Goal: Task Accomplishment & Management: Manage account settings

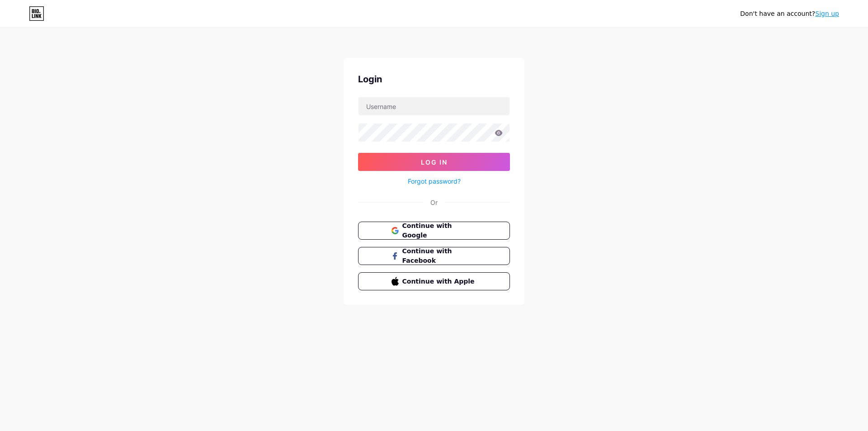
click at [470, 240] on div "Continue with Google Continue with Facebook Continue with Apple" at bounding box center [434, 255] width 152 height 69
click at [470, 235] on button "Continue with Google" at bounding box center [434, 230] width 154 height 19
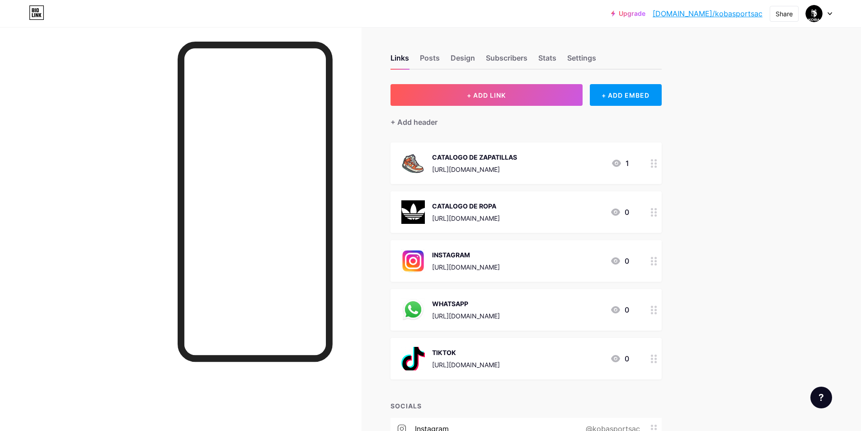
click at [496, 160] on div "CATALOGO DE ZAPATILLAS" at bounding box center [474, 156] width 85 height 9
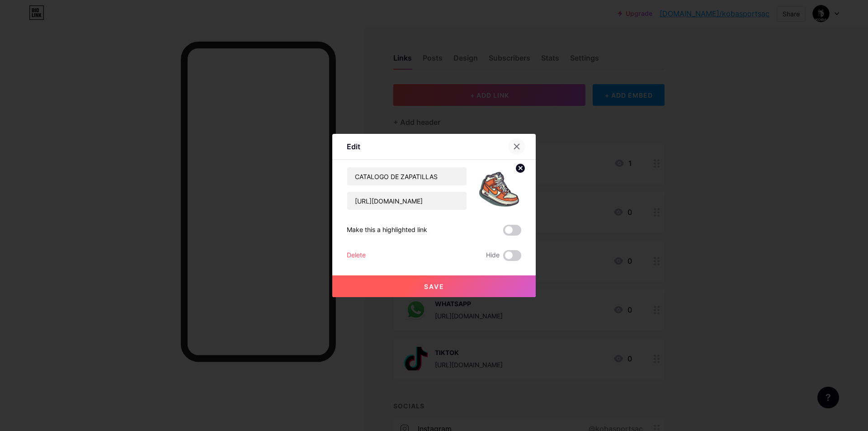
click at [523, 148] on div at bounding box center [516, 146] width 16 height 16
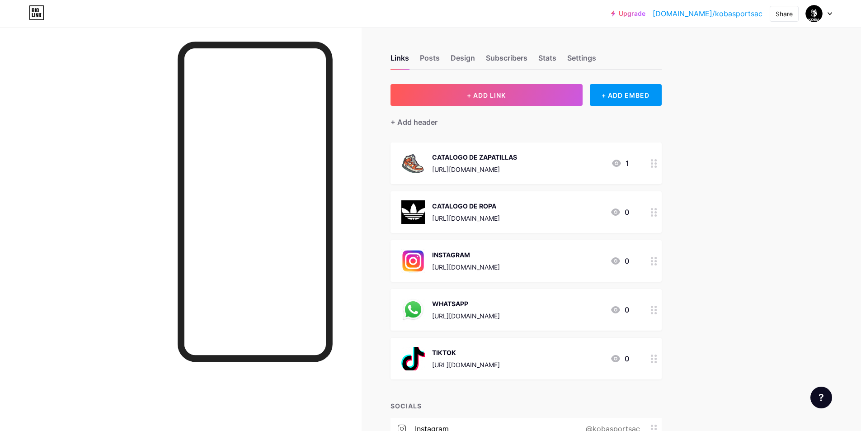
click at [617, 163] on icon at bounding box center [616, 163] width 9 height 7
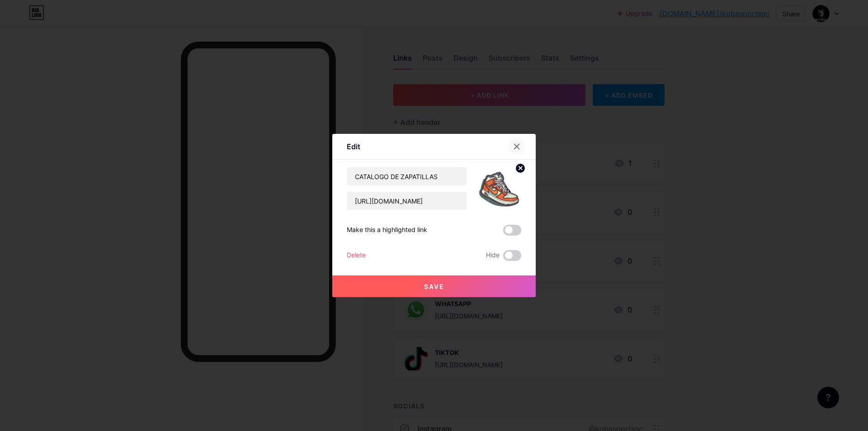
click at [520, 146] on div at bounding box center [516, 146] width 16 height 16
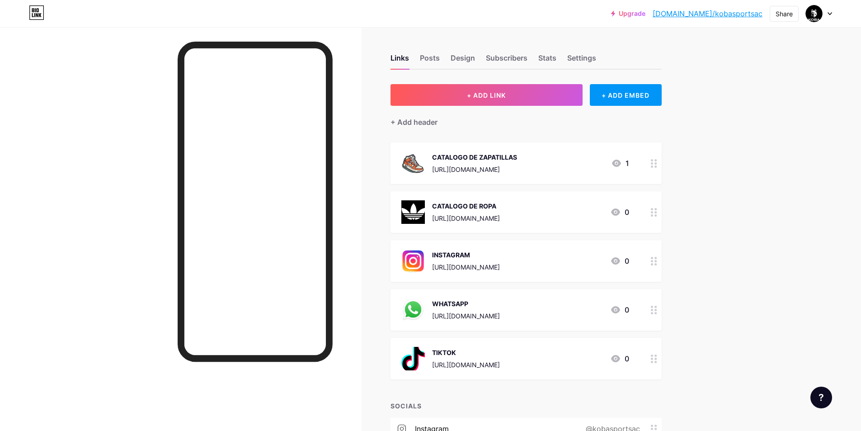
click at [511, 172] on div "https://docs.google.com/presentation/d/1GP4F_keOb0BmT6SiBQTQy1QOzcf5PmNG5Pxx3pb…" at bounding box center [474, 169] width 85 height 9
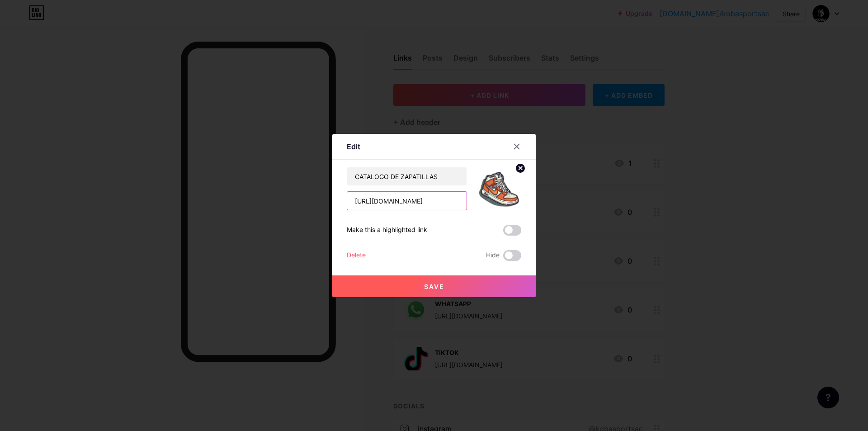
click at [395, 198] on input "https://docs.google.com/presentation/d/1GP4F_keOb0BmT6SiBQTQy1QOzcf5PmNG5Pxx3pb…" at bounding box center [406, 201] width 119 height 18
click at [513, 146] on icon at bounding box center [516, 146] width 7 height 7
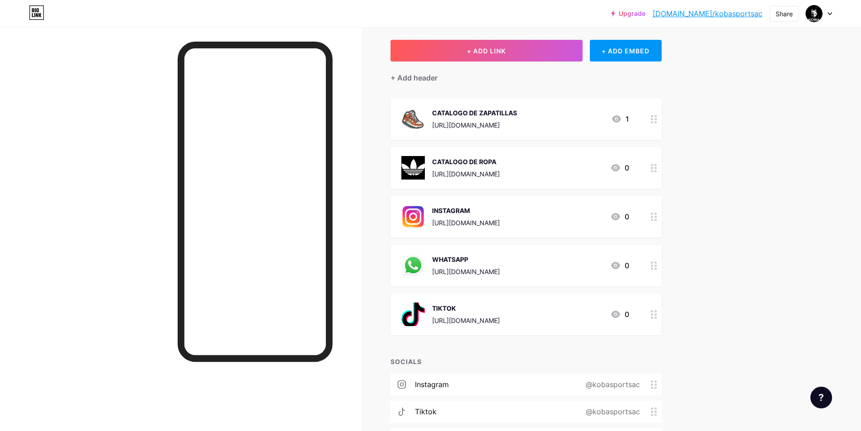
scroll to position [89, 0]
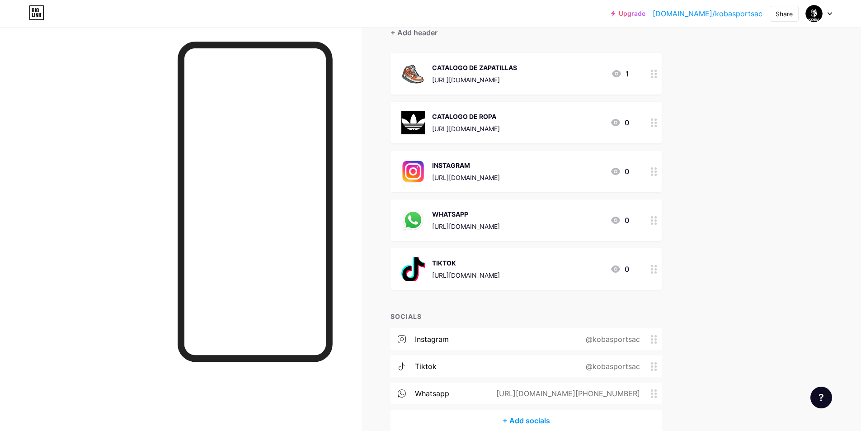
click at [554, 216] on div "WHATSAPP https://wa.link/i2gyrn 0" at bounding box center [515, 220] width 228 height 24
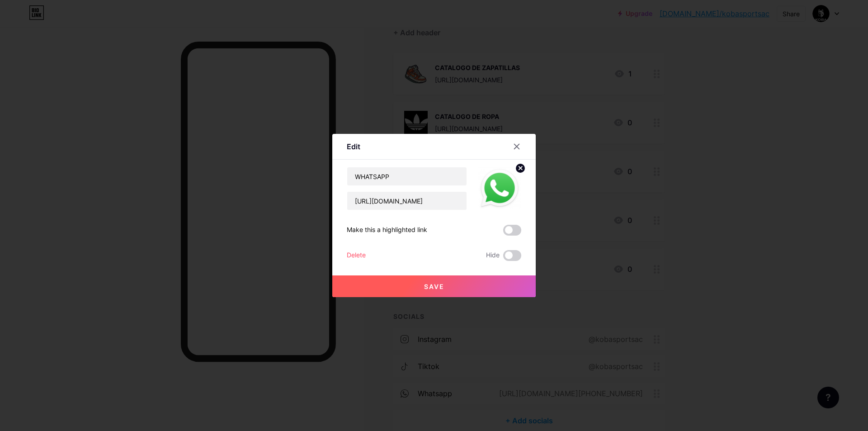
click at [360, 255] on div "Delete" at bounding box center [356, 255] width 19 height 11
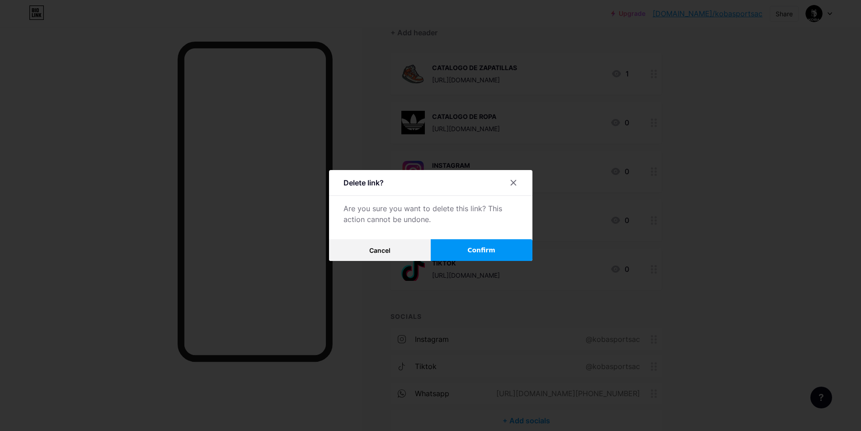
click at [489, 244] on button "Confirm" at bounding box center [482, 250] width 102 height 22
click at [486, 250] on span at bounding box center [481, 250] width 10 height 10
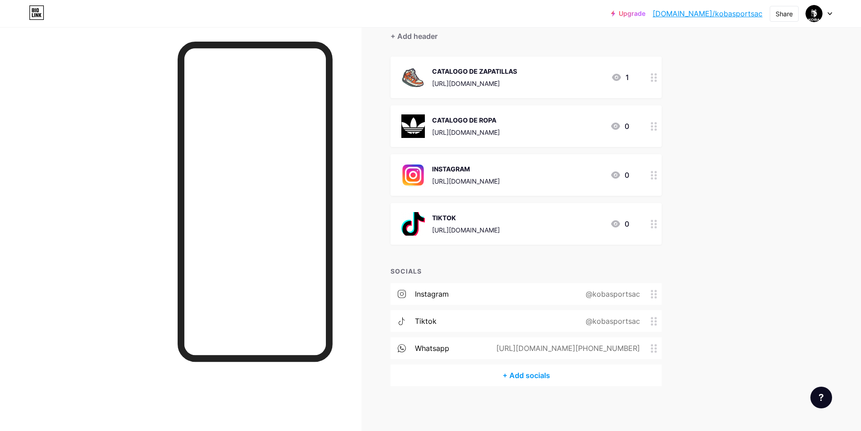
click at [493, 218] on div "TIKTOK" at bounding box center [466, 217] width 68 height 9
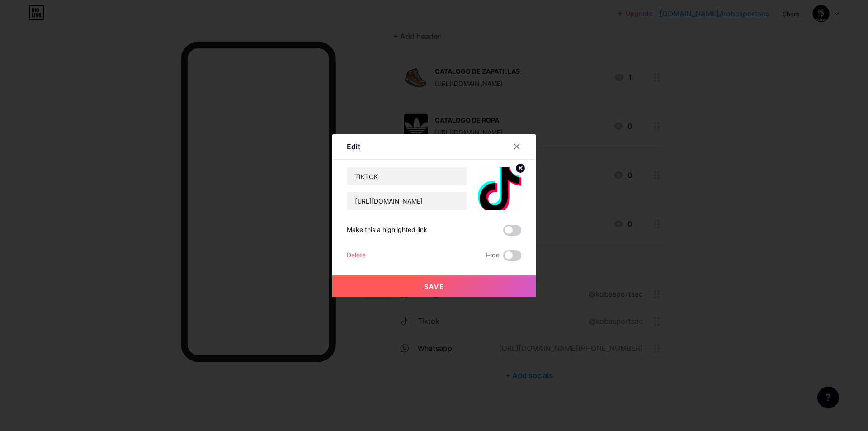
click at [354, 251] on div "Delete" at bounding box center [356, 255] width 19 height 11
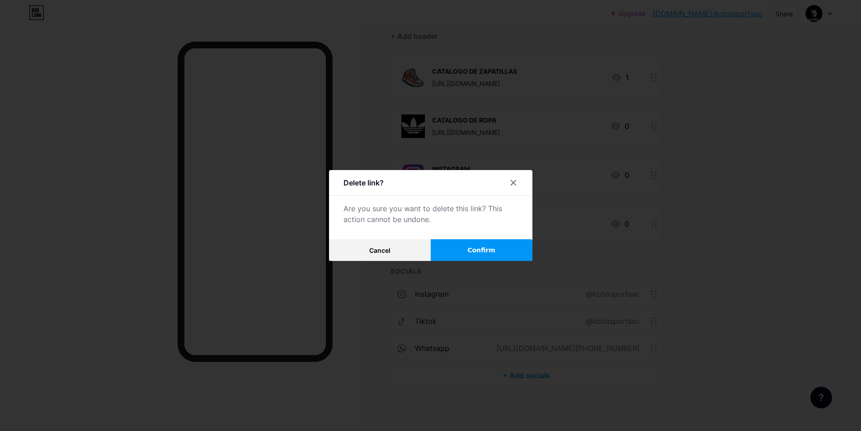
click at [462, 249] on button "Confirm" at bounding box center [482, 250] width 102 height 22
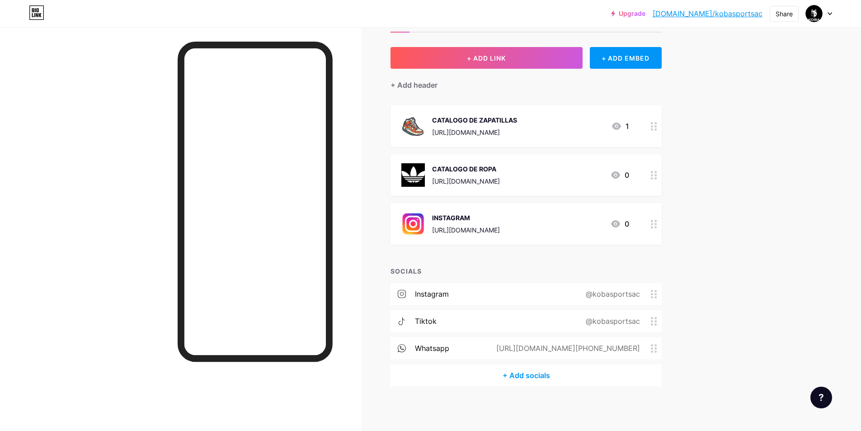
click at [517, 135] on div "https://docs.google.com/presentation/d/1GP4F_keOb0BmT6SiBQTQy1QOzcf5PmNG5Pxx3pb…" at bounding box center [474, 131] width 85 height 9
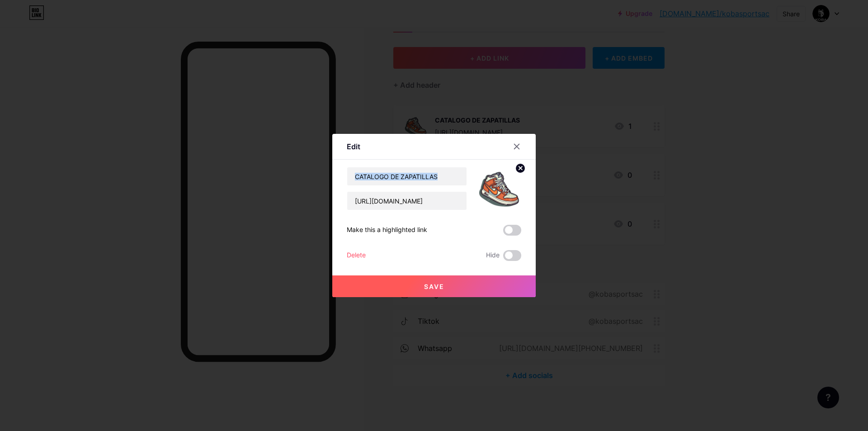
click at [529, 135] on div "Edit Content YouTube Play YouTube video without leaving your page. ADD Vimeo Pl…" at bounding box center [433, 215] width 203 height 163
click at [434, 201] on input "https://docs.google.com/presentation/d/1GP4F_keOb0BmT6SiBQTQy1QOzcf5PmNG5Pxx3pb…" at bounding box center [406, 201] width 119 height 18
click at [405, 207] on input "https://docs.google.com/presentation/d/1GP4F_keOb0BmT6SiBQTQy1QOzcf5PmNG5Pxx3pb…" at bounding box center [406, 201] width 119 height 18
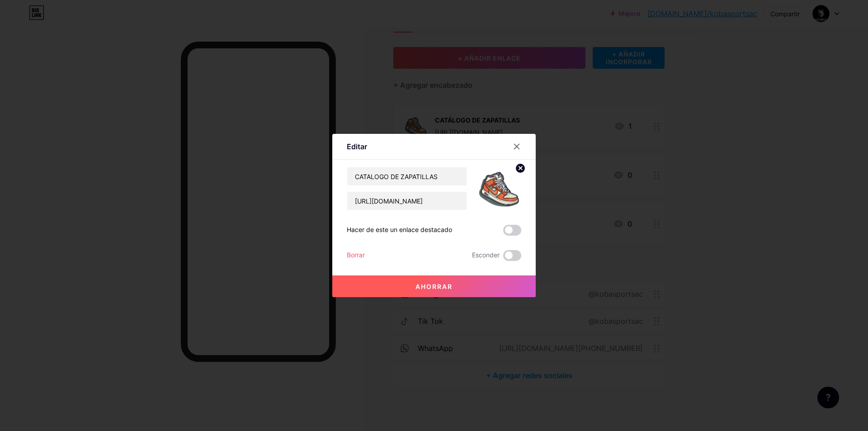
click at [512, 146] on div at bounding box center [516, 146] width 16 height 16
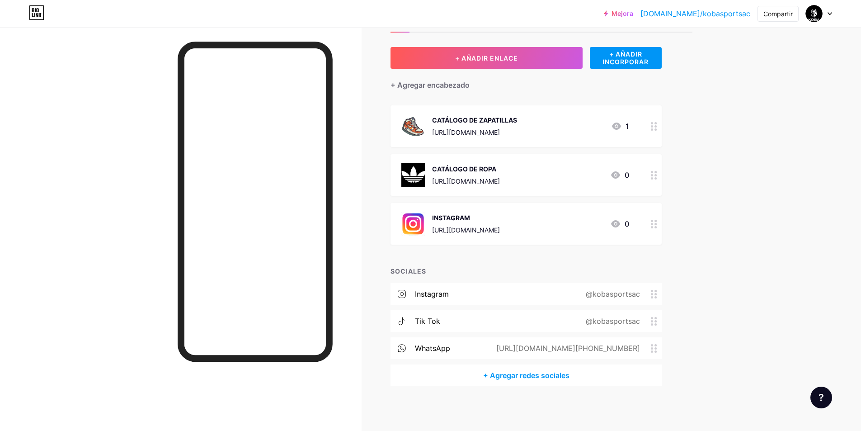
drag, startPoint x: 553, startPoint y: 227, endPoint x: 622, endPoint y: 245, distance: 71.8
click at [622, 245] on div "+ AÑADIR ENLACE + AÑADIR INCORPORAR + Agregar encabezado CATÁLOGO DE ZAPATILLAS…" at bounding box center [526, 216] width 271 height 339
click at [500, 226] on font "https://www.instagram.com/kobasportsac" at bounding box center [466, 230] width 68 height 8
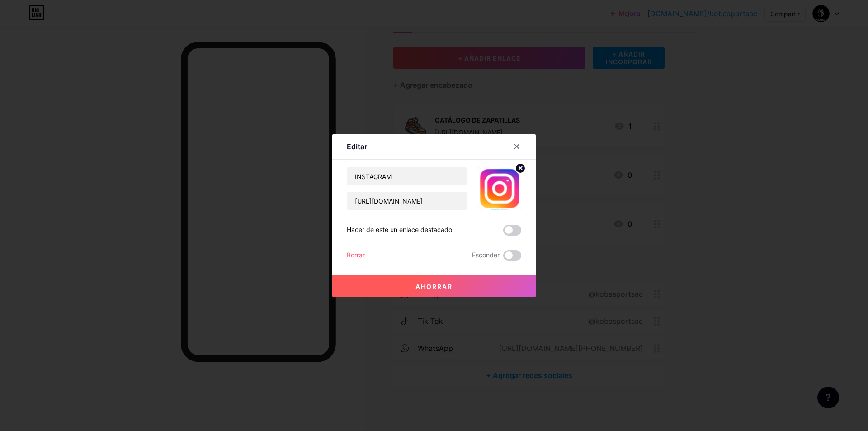
click at [353, 256] on font "Borrar" at bounding box center [356, 255] width 18 height 8
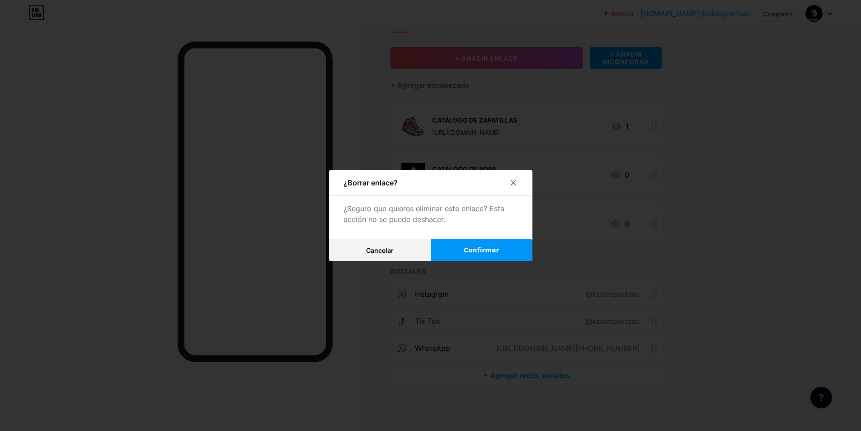
click at [481, 255] on button "Confirmar" at bounding box center [482, 250] width 102 height 22
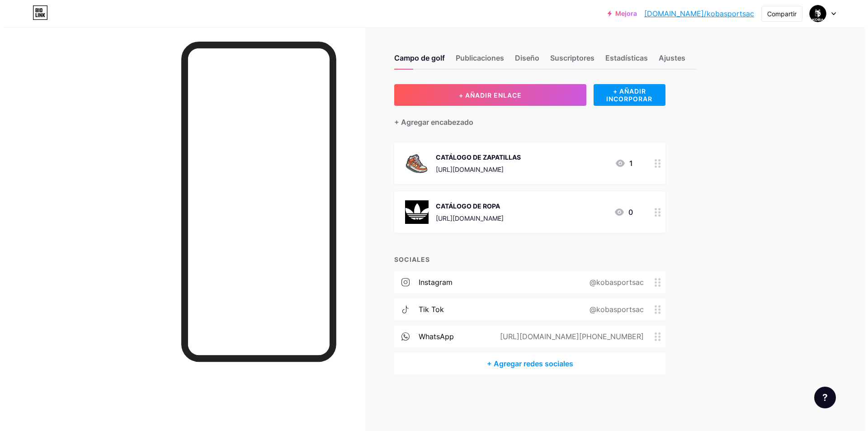
scroll to position [0, 0]
click at [620, 96] on font "+ AÑADIR INCORPORAR" at bounding box center [629, 94] width 46 height 15
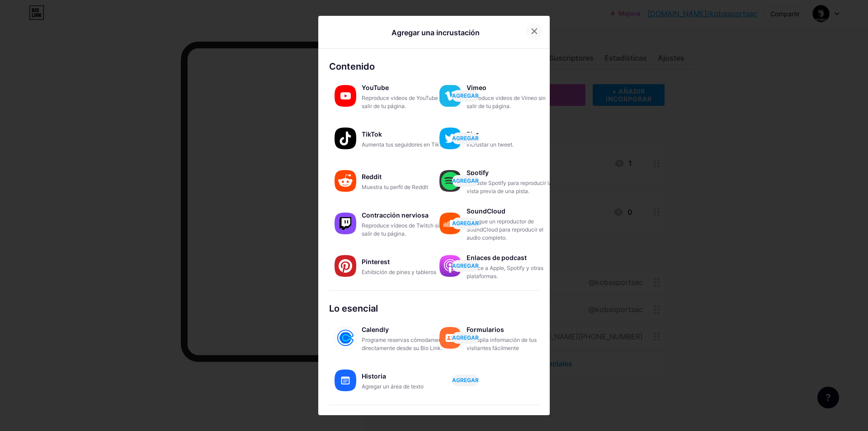
click at [531, 30] on icon at bounding box center [534, 31] width 7 height 7
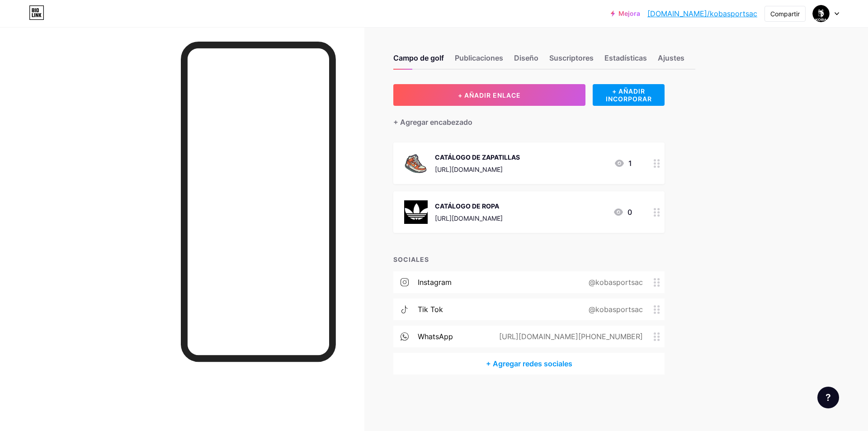
click at [472, 215] on font "https://docs.google.com/presentation/d/1n2MvzVd9wDPkC8GZuMbeo4LM12s5D0Z0USO19Do…" at bounding box center [469, 218] width 68 height 8
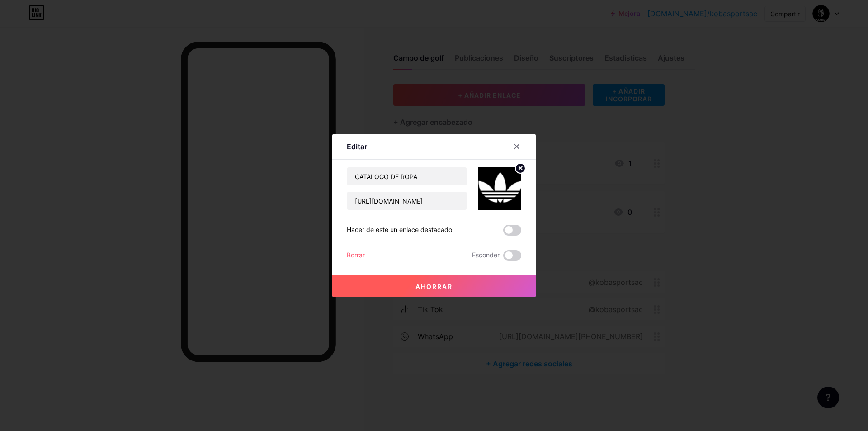
click at [394, 211] on div "CATALOGO DE ROPA https://docs.google.com/presentation/d/1n2MvzVd9wDPkC8GZuMbeo4…" at bounding box center [434, 214] width 174 height 94
click at [392, 202] on input "https://docs.google.com/presentation/d/1n2MvzVd9wDPkC8GZuMbeo4LM12s5D0Z0USO19Do…" at bounding box center [406, 201] width 119 height 18
paste input "FlJ90z6XTqsmI8ZvEYEwcNPBy8nhkSzGEhYIBvsW2MM/edit?usp=drive_link"
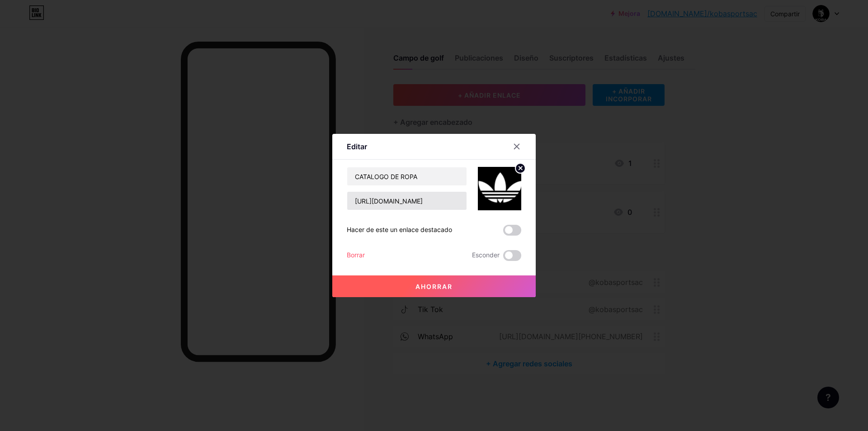
drag, startPoint x: 435, startPoint y: 285, endPoint x: 457, endPoint y: 206, distance: 82.1
click at [475, 210] on div "CATALOGO DE ROPA https://docs.google.com/presentation/d/1FlJ90z6XTqsmI8ZvEYEwcN…" at bounding box center [434, 214] width 174 height 94
click at [438, 198] on input "https://docs.google.com/presentation/d/1FlJ90z6XTqsmI8ZvEYEwcNPBy8nhkSzGEhYIBvs…" at bounding box center [406, 201] width 119 height 18
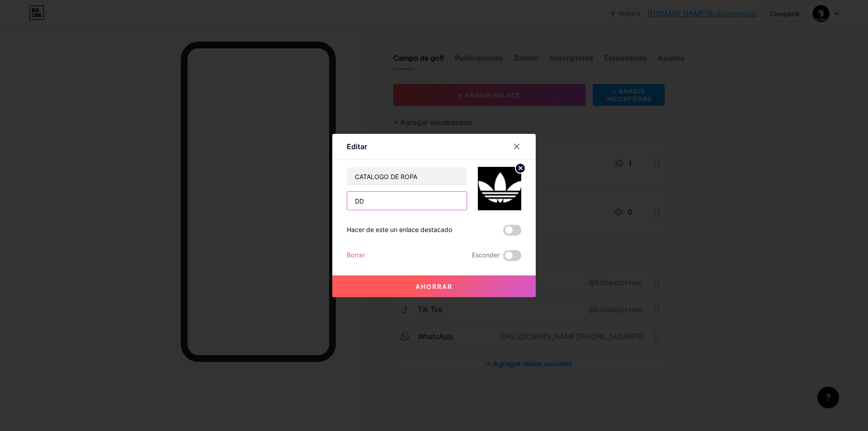
type input "D"
paste input "https://docs.google.com/presentation/d/1FlJ90z6XTqsmI8ZvEYEwcNPBy8nhkSzGEhYIBvs…"
type input "https://docs.google.com/presentation/d/1FlJ90z6XTqsmI8ZvEYEwcNPBy8nhkSzGEhYIBvs…"
click at [431, 285] on font "Ahorrar" at bounding box center [433, 286] width 37 height 8
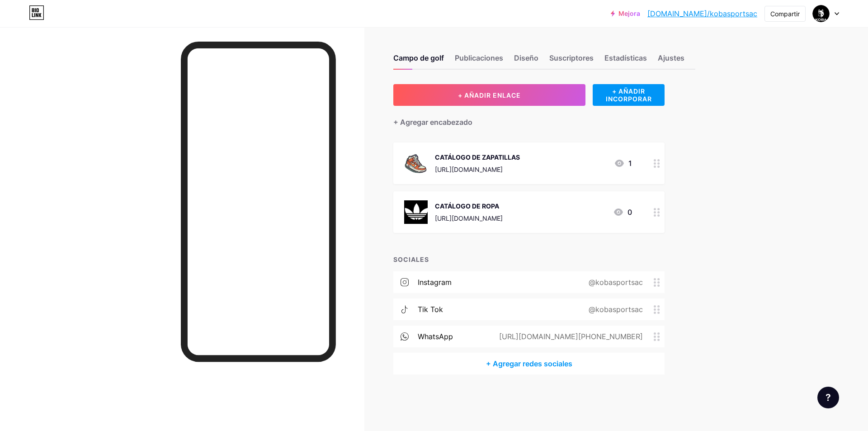
click at [474, 219] on font "https://docs.google.com/presentation/d/1n2MvzVd9wDPkC8GZuMbeo4LM12s5D0Z0USO19Do…" at bounding box center [469, 218] width 68 height 8
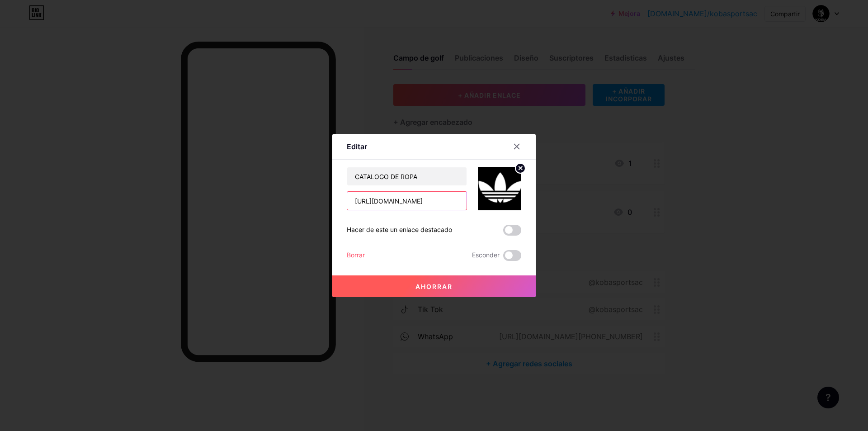
click at [431, 207] on input "https://docs.google.com/presentation/d/1FlJ90z6XTqsmI8ZvEYEwcNPBy8nhkSzGEhYIBvs…" at bounding box center [406, 201] width 119 height 18
drag, startPoint x: 400, startPoint y: 179, endPoint x: 261, endPoint y: 176, distance: 138.8
click at [261, 174] on div "Editar Contenido YouTube Reproduce videos de YouTube sin salir de tu página. AG…" at bounding box center [434, 215] width 868 height 431
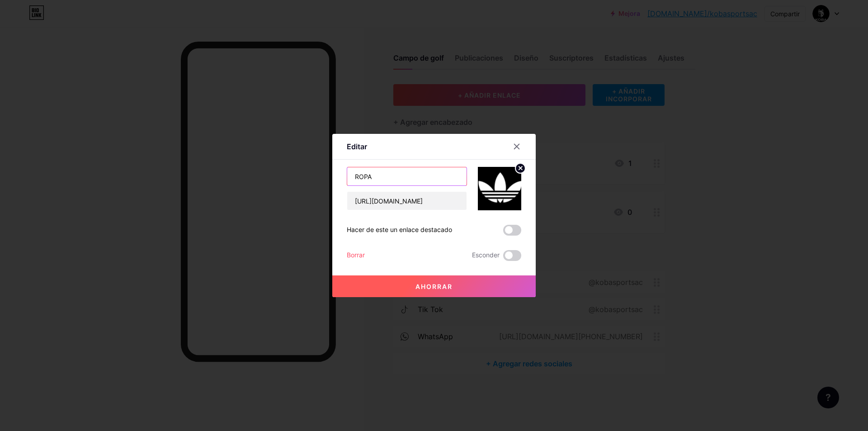
type input "ROPA"
click at [522, 165] on circle at bounding box center [520, 168] width 10 height 10
click at [500, 190] on icon at bounding box center [499, 183] width 18 height 17
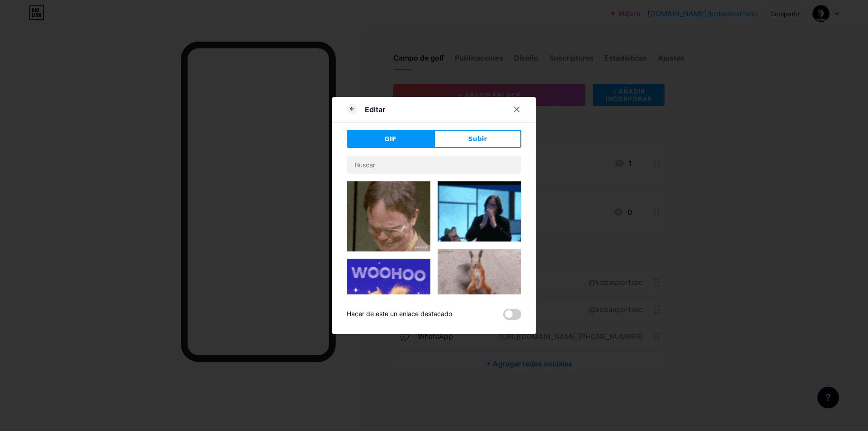
click at [471, 136] on font "Subir" at bounding box center [477, 138] width 19 height 7
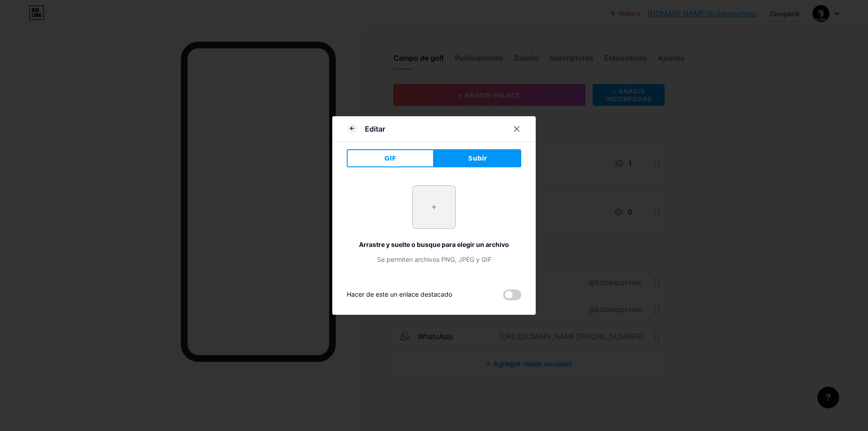
click at [424, 206] on input "file" at bounding box center [434, 207] width 42 height 42
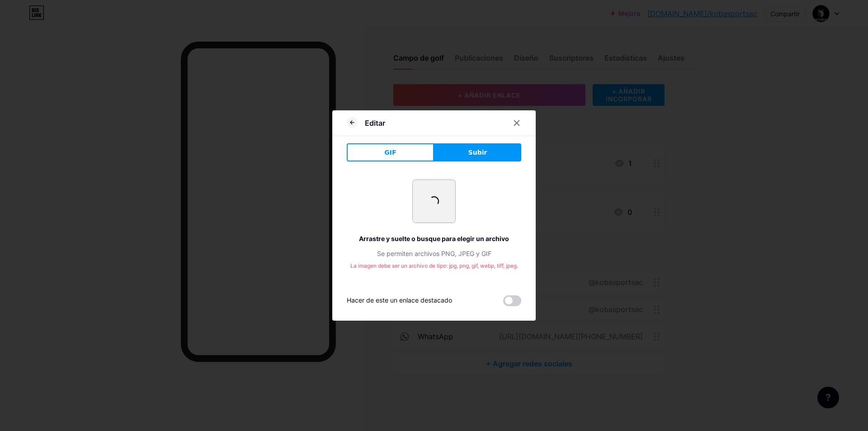
click at [445, 198] on input "file" at bounding box center [434, 201] width 42 height 42
type input "C:\fakepath\depositphotos_476957944-stock-illustration-home-outfit-hoodie-black…"
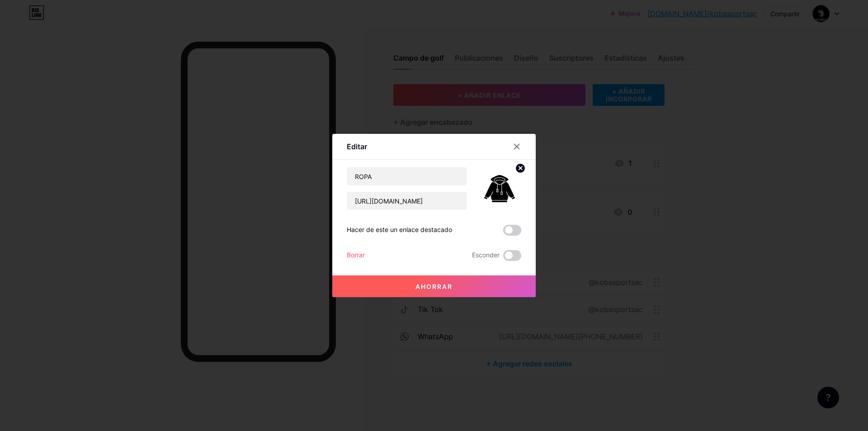
click at [458, 282] on button "Ahorrar" at bounding box center [433, 286] width 203 height 22
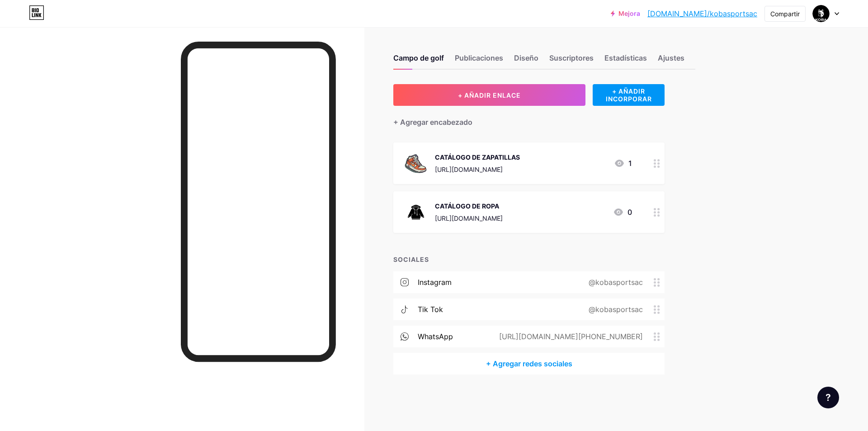
click at [417, 166] on img at bounding box center [416, 163] width 24 height 24
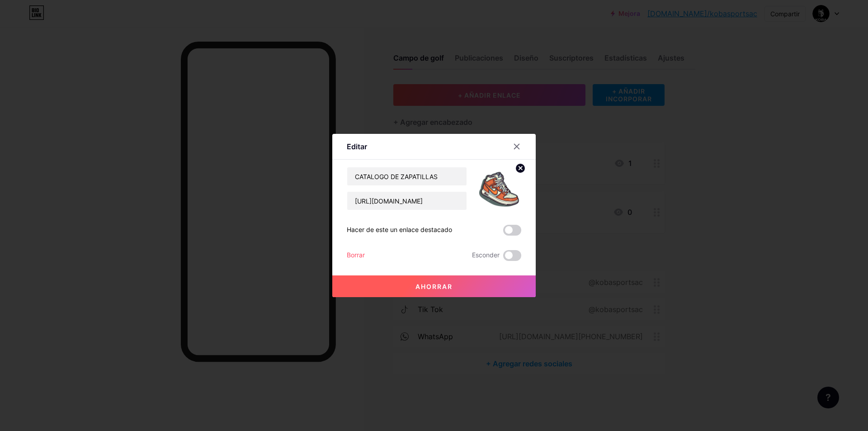
drag, startPoint x: 510, startPoint y: 169, endPoint x: 519, endPoint y: 169, distance: 9.0
click at [511, 169] on img at bounding box center [499, 188] width 43 height 43
click at [519, 169] on icon at bounding box center [520, 167] width 3 height 3
drag, startPoint x: 509, startPoint y: 182, endPoint x: 496, endPoint y: 192, distance: 16.1
click at [496, 192] on div "Imagen" at bounding box center [499, 188] width 18 height 27
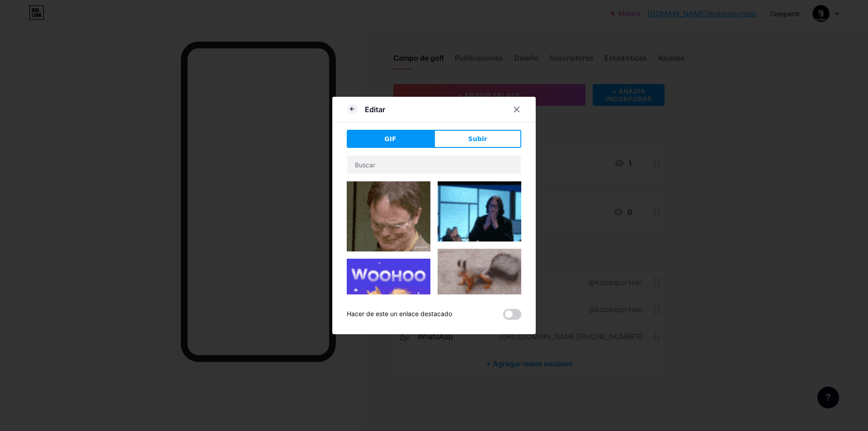
click at [499, 132] on button "Subir" at bounding box center [477, 139] width 87 height 18
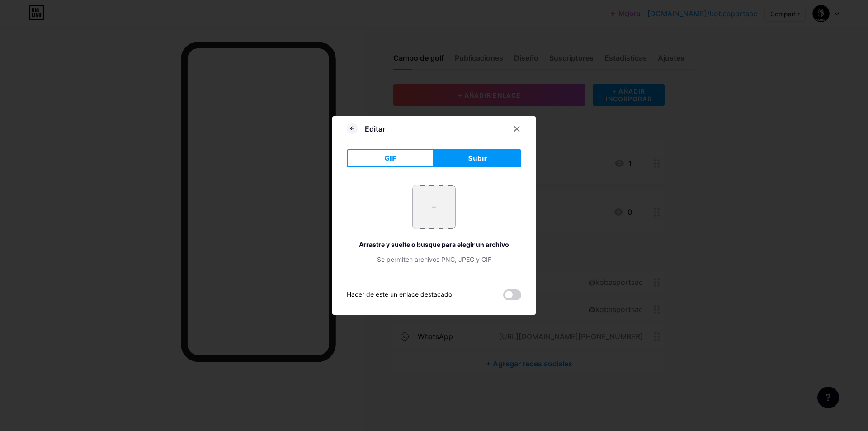
click at [430, 198] on input "file" at bounding box center [434, 207] width 42 height 42
type input "C:\fakepath\133829898-sneaker-with-wings-logo-black-and-white-drawing-classic-s…"
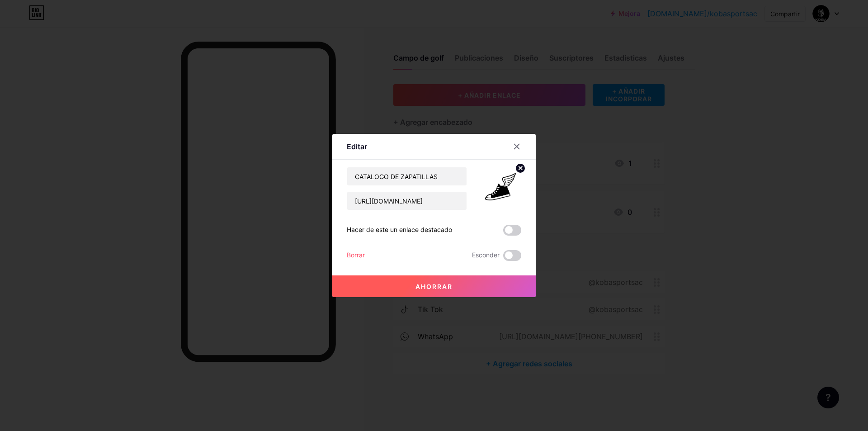
click at [483, 285] on button "Ahorrar" at bounding box center [433, 286] width 203 height 22
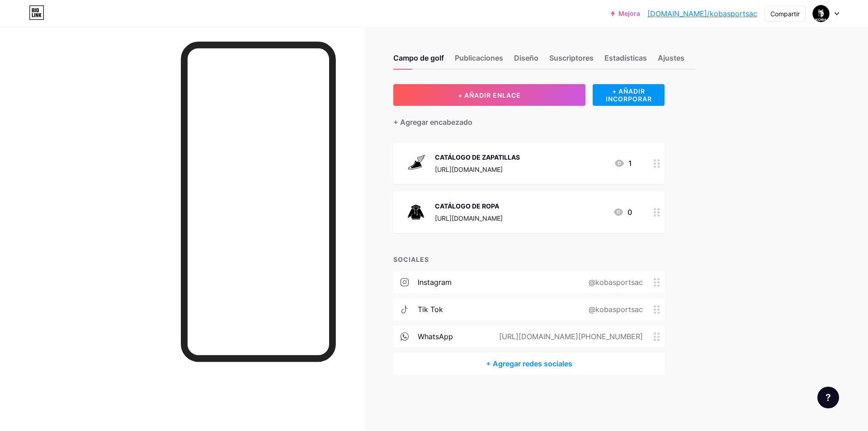
click at [498, 166] on font "https://docs.google.com/presentation/d/1GP4F_keOb0BmT6SiBQTQy1QOzcf5PmNG5Pxx3pb…" at bounding box center [469, 169] width 68 height 8
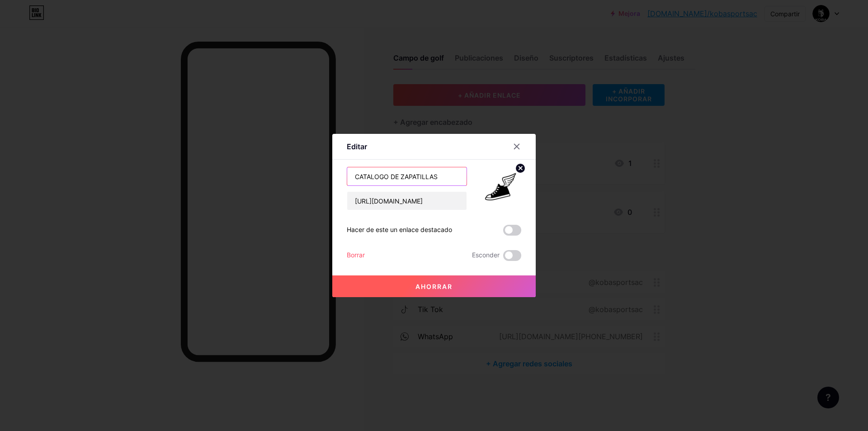
drag, startPoint x: 402, startPoint y: 176, endPoint x: 306, endPoint y: 170, distance: 96.5
click at [306, 170] on div "Editar Contenido YouTube Reproduce videos de YouTube sin salir de tu página. AG…" at bounding box center [434, 215] width 868 height 431
click at [421, 181] on input "ZAPATILLAS" at bounding box center [406, 176] width 119 height 18
type input "ZAPATILLAS DE HOMBRE"
click at [404, 196] on input "https://docs.google.com/presentation/d/1GP4F_keOb0BmT6SiBQTQy1QOzcf5PmNG5Pxx3pb…" at bounding box center [406, 201] width 119 height 18
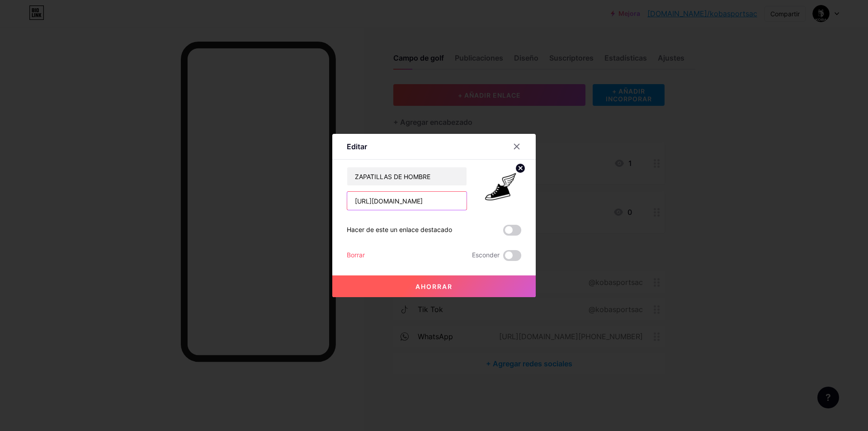
click at [404, 196] on input "https://docs.google.com/presentation/d/1GP4F_keOb0BmT6SiBQTQy1QOzcf5PmNG5Pxx3pb…" at bounding box center [406, 201] width 119 height 18
paste input "EvvmnGFBn9KQXhxmD55p7DmVROpKuAPESAfDQb73FFQ/edit?usp=drive_link"
type input "https://docs.google.com/presentation/d/1EvvmnGFBn9KQXhxmD55p7DmVROpKuAPESAfDQb7…"
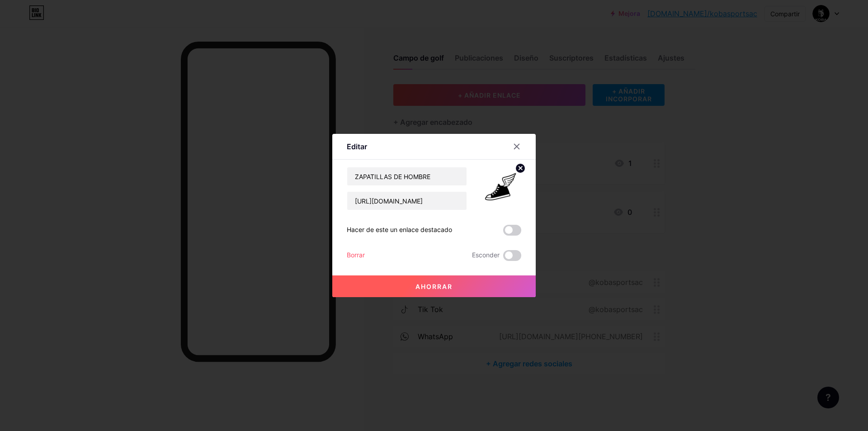
scroll to position [0, 0]
click at [405, 284] on button "Ahorrar" at bounding box center [433, 286] width 203 height 22
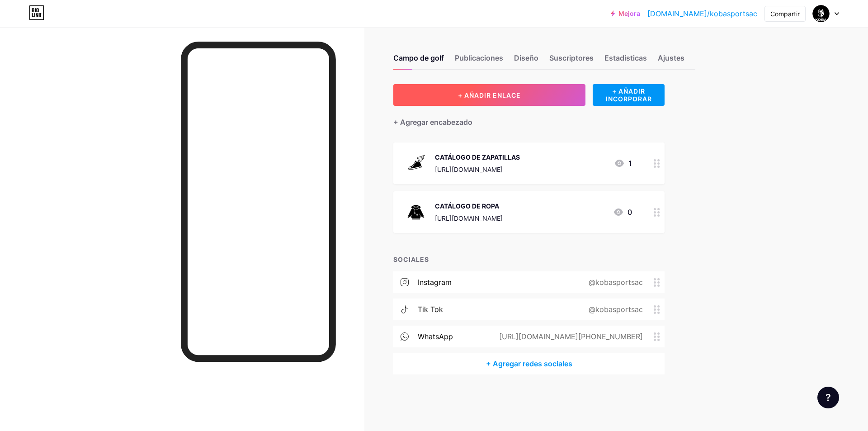
click at [530, 92] on button "+ AÑADIR ENLACE" at bounding box center [489, 95] width 192 height 22
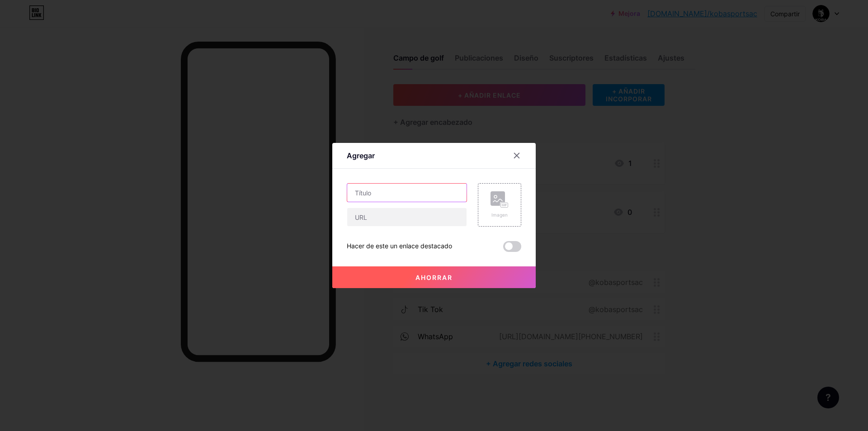
click at [408, 195] on input "text" at bounding box center [406, 193] width 119 height 18
type input "Z"
type input "ZAPATILLAS DE MUJER"
click at [494, 208] on div "Imagen" at bounding box center [499, 204] width 18 height 27
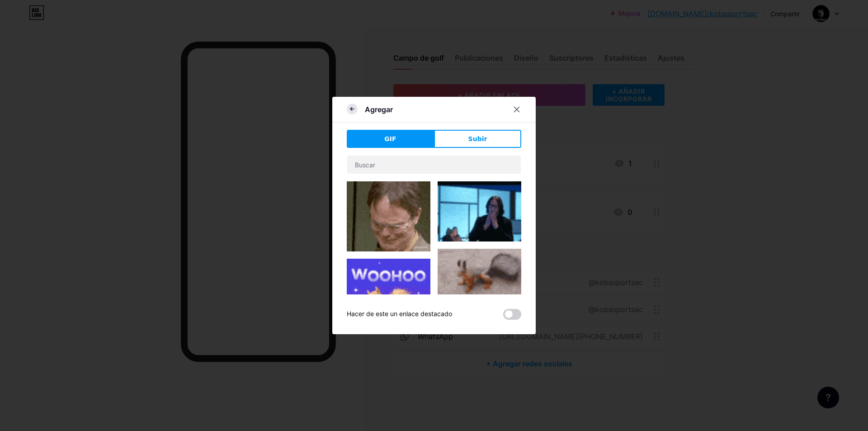
click at [351, 111] on icon at bounding box center [352, 109] width 11 height 11
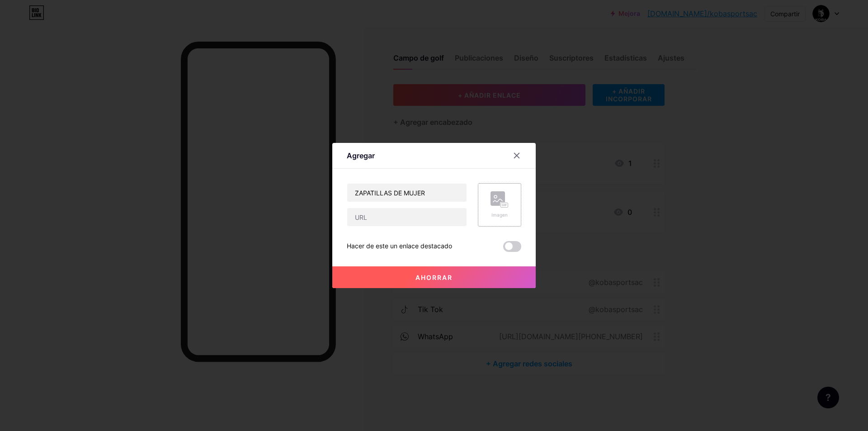
click at [501, 200] on rect at bounding box center [497, 198] width 14 height 14
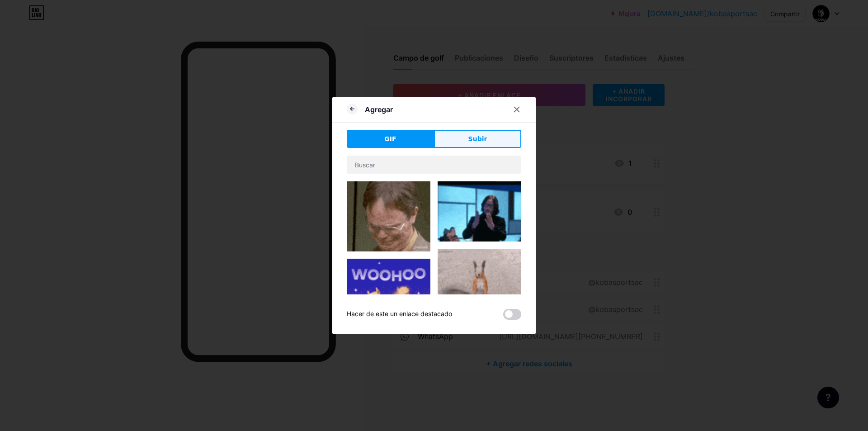
click at [479, 142] on font "Subir" at bounding box center [477, 138] width 19 height 7
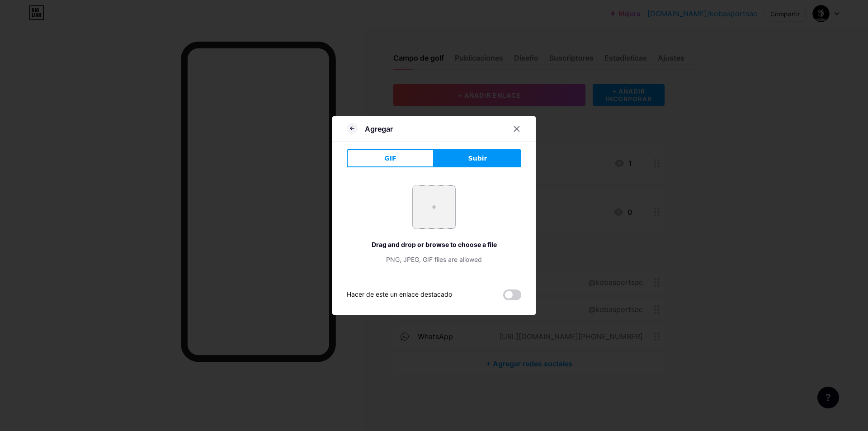
click at [437, 208] on input "file" at bounding box center [434, 207] width 42 height 42
type input "C:\fakepath\sneakers-black-and-white-illustration-vector.jpg"
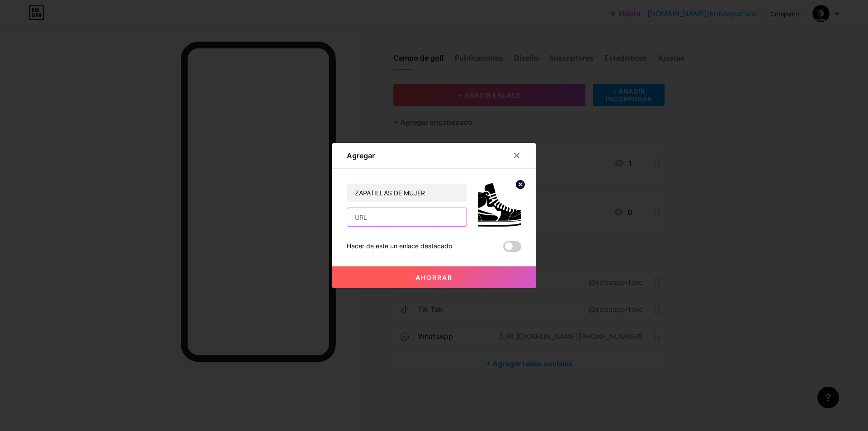
click at [416, 222] on input "text" at bounding box center [406, 217] width 119 height 18
drag, startPoint x: 524, startPoint y: 185, endPoint x: 520, endPoint y: 189, distance: 5.8
click at [524, 185] on circle at bounding box center [520, 184] width 10 height 10
click at [494, 211] on div "Picture" at bounding box center [499, 204] width 18 height 27
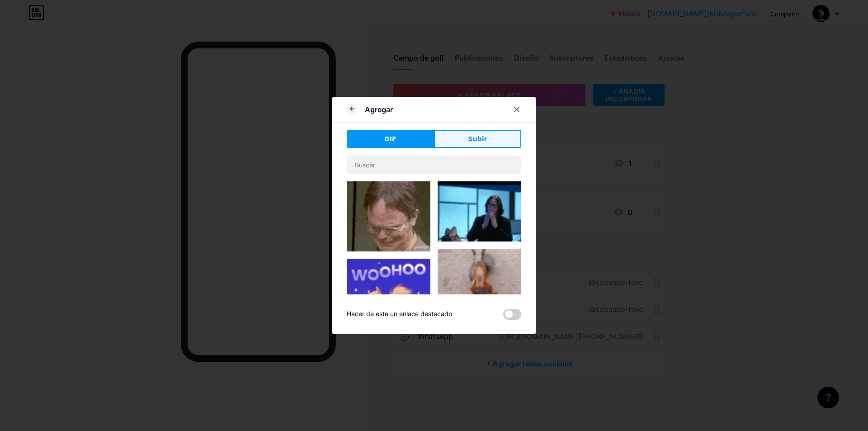
click at [468, 144] on button "Subir" at bounding box center [477, 139] width 87 height 18
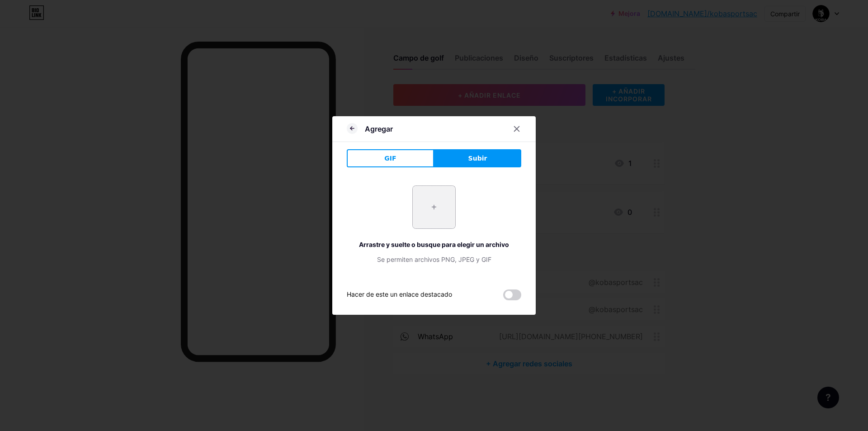
click at [437, 203] on input "file" at bounding box center [434, 207] width 42 height 42
type input "C:\fakepath\133829898-sneaker-with-wings-logo-black-and-white-drawing-classic-s…"
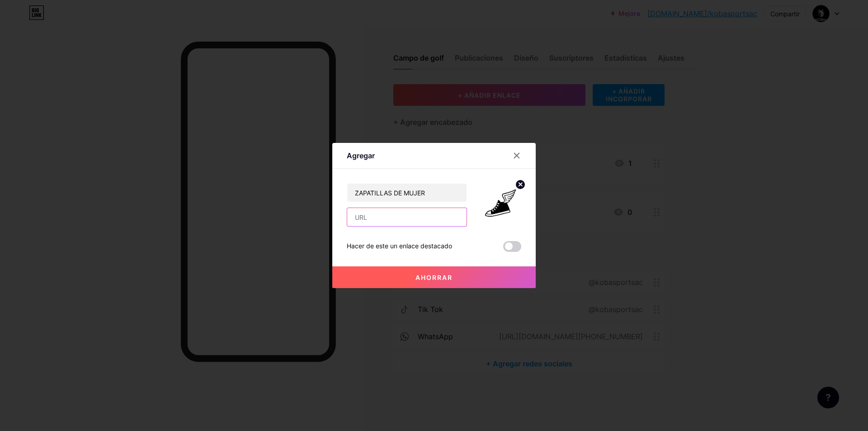
click at [397, 215] on input "text" at bounding box center [406, 217] width 119 height 18
paste input "https://docs.google.com/presentation/d/1D4cePm9uqoPTkpbdUGbmMFjsbqMYvPALGgZRkxc…"
type input "https://docs.google.com/presentation/d/1D4cePm9uqoPTkpbdUGbmMFjsbqMYvPALGgZRkxc…"
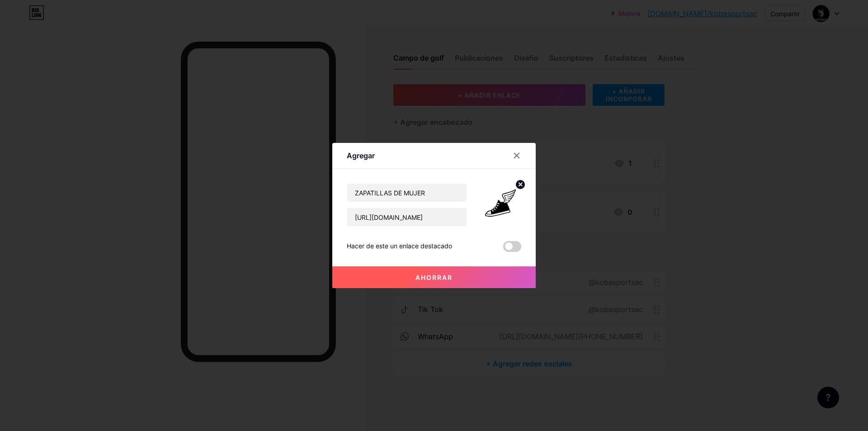
click at [442, 282] on button "Ahorrar" at bounding box center [433, 277] width 203 height 22
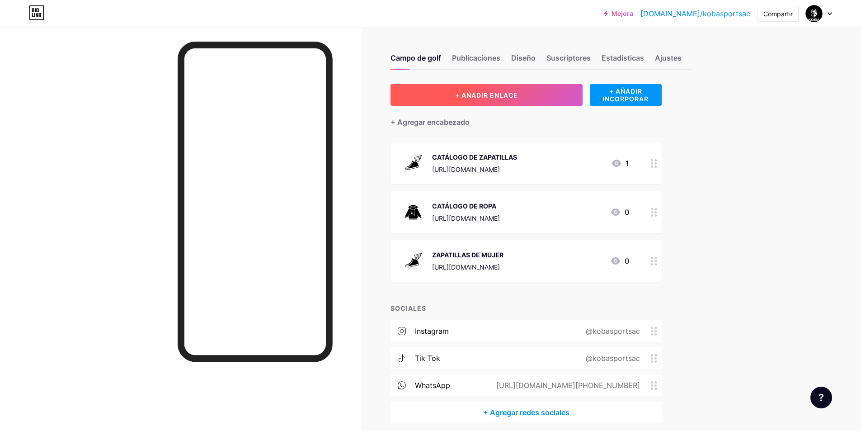
click at [536, 94] on button "+ AÑADIR ENLACE" at bounding box center [487, 95] width 192 height 22
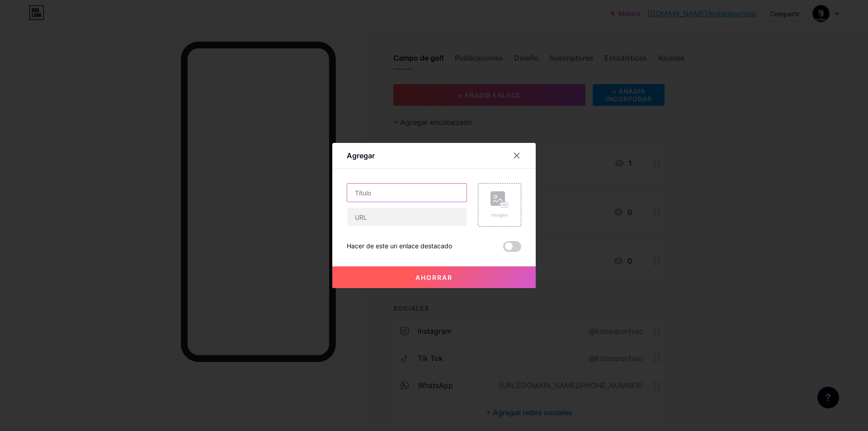
click at [387, 193] on input "text" at bounding box center [406, 193] width 119 height 18
drag, startPoint x: 402, startPoint y: 192, endPoint x: 488, endPoint y: 204, distance: 87.1
click at [487, 204] on div "ZAPATILLASDE NI Imagen" at bounding box center [434, 204] width 174 height 43
paste input "ÑOS"
type input "ZAPATILLASDE NIÑOS"
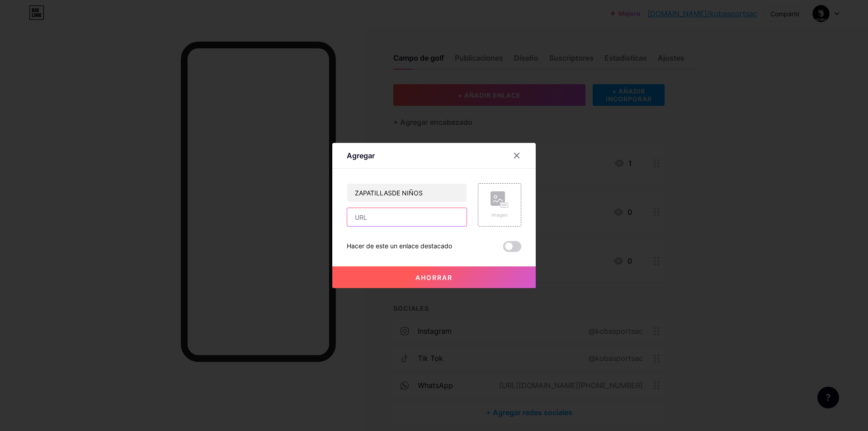
click at [420, 221] on input "text" at bounding box center [406, 217] width 119 height 18
paste input "https://docs.google.com/presentation/d/1q_ReKPOkm7qE6wPTH1xTcdXeuoG7FE7DjfYgMj-…"
type input "https://docs.google.com/presentation/d/1q_ReKPOkm7qE6wPTH1xTcdXeuoG7FE7DjfYgMj-…"
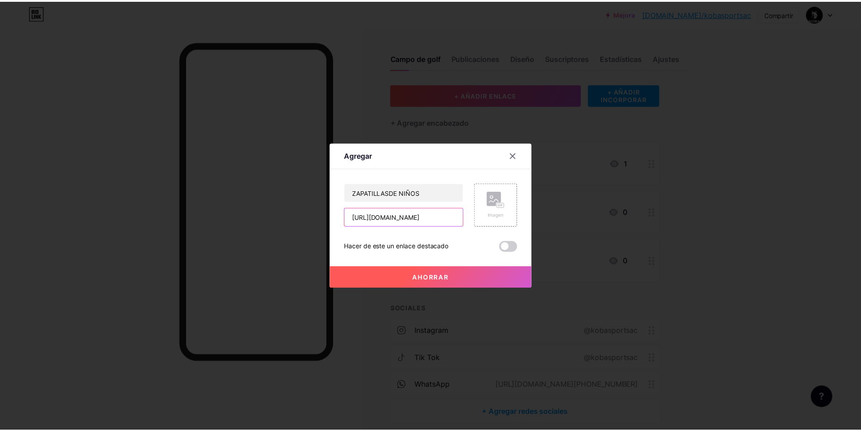
scroll to position [0, 0]
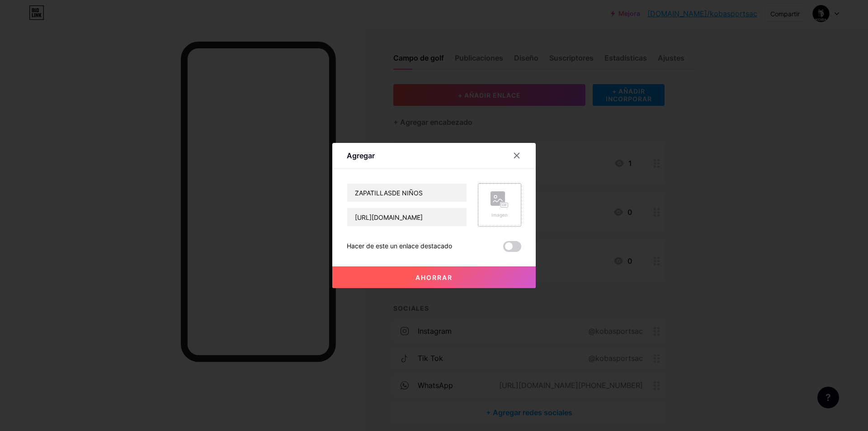
click at [494, 206] on rect at bounding box center [497, 198] width 14 height 14
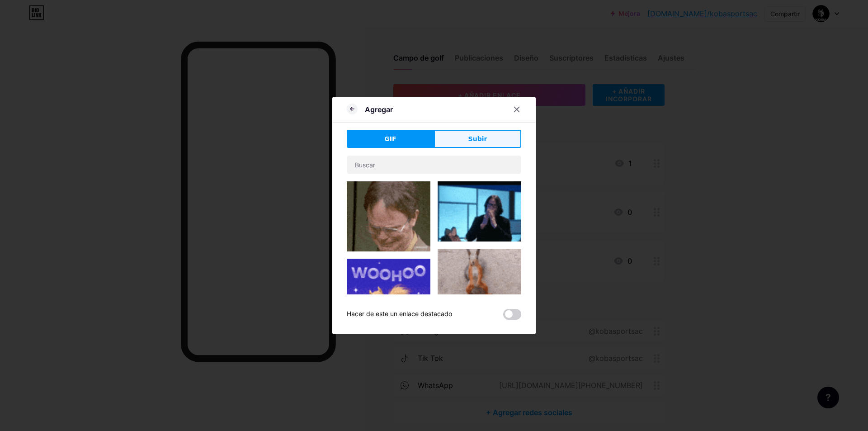
click at [475, 148] on div "GIF Subir Contenido YouTube Reproduce videos de YouTube sin salir de tu página.…" at bounding box center [434, 225] width 174 height 190
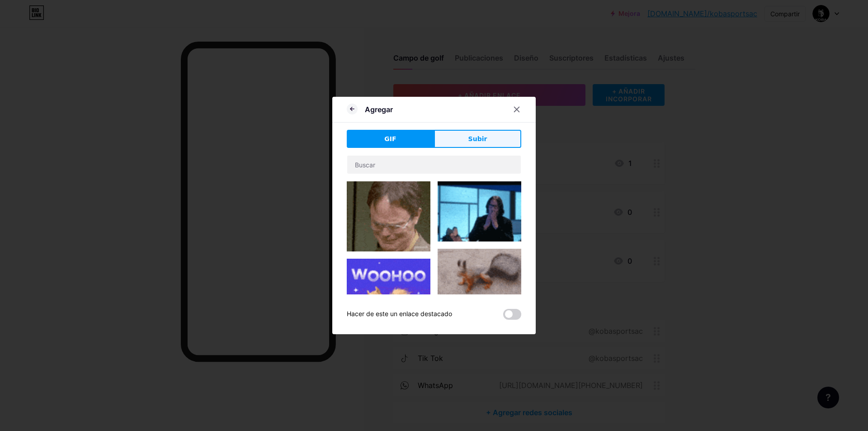
click at [476, 138] on font "Subir" at bounding box center [477, 138] width 19 height 7
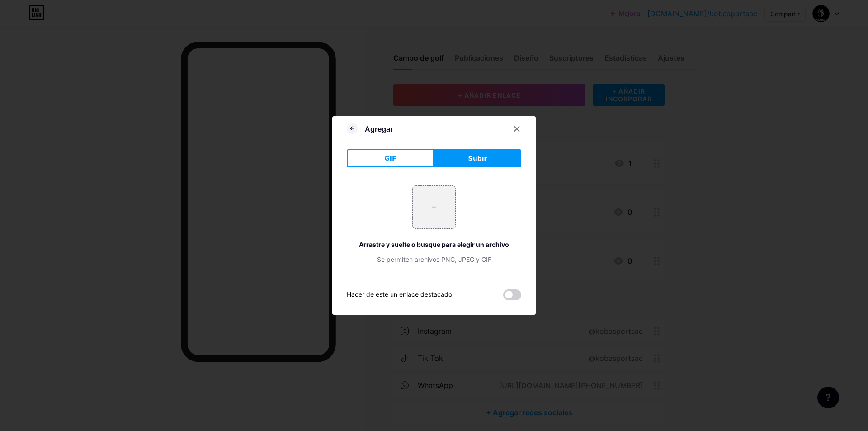
drag, startPoint x: 442, startPoint y: 182, endPoint x: 439, endPoint y: 195, distance: 13.4
click at [441, 182] on div "+ Arrastre y suelte o busque para elegir un archivo Se permiten archivos PNG, J…" at bounding box center [434, 224] width 174 height 100
click at [439, 194] on input "file" at bounding box center [434, 207] width 42 height 42
type input "C:\fakepath\kids-shoes-silhouette-child-shoes-illustration-baby-shoes-logo-icon…"
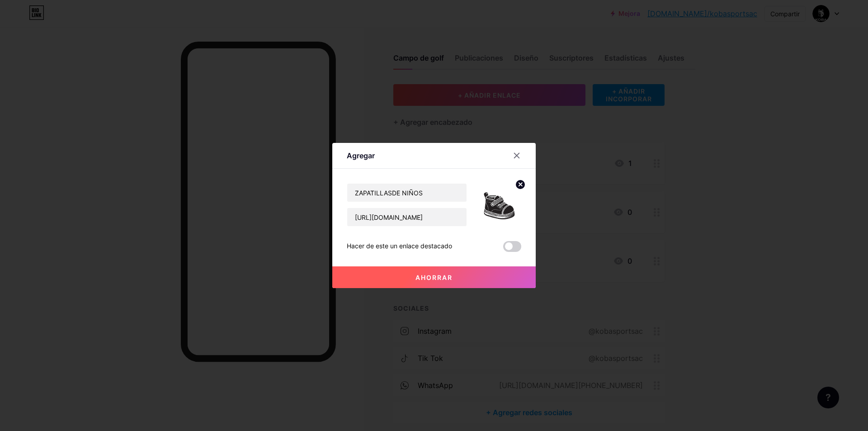
click at [471, 270] on button "Ahorrar" at bounding box center [433, 277] width 203 height 22
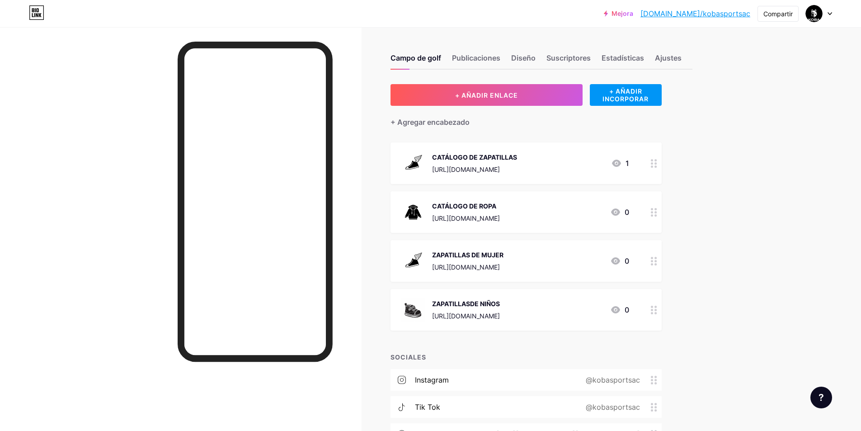
click at [653, 208] on circle at bounding box center [652, 209] width 2 height 2
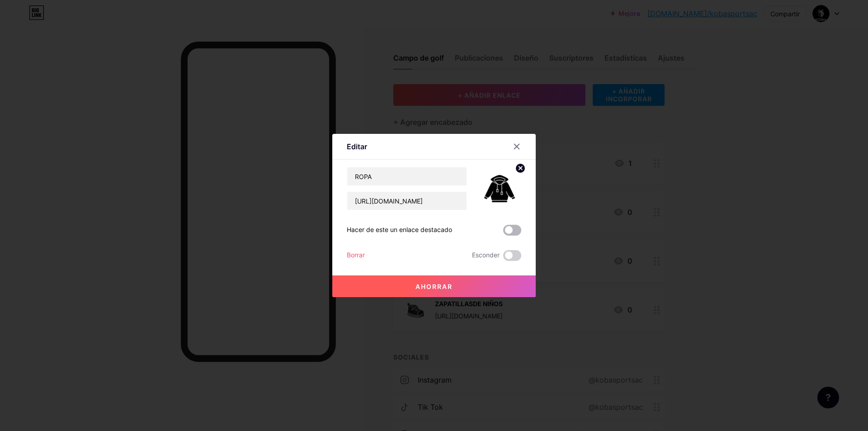
click at [512, 228] on span at bounding box center [512, 230] width 18 height 11
click at [503, 232] on input "checkbox" at bounding box center [503, 232] width 0 height 0
click at [459, 285] on button "Ahorrar" at bounding box center [433, 286] width 203 height 22
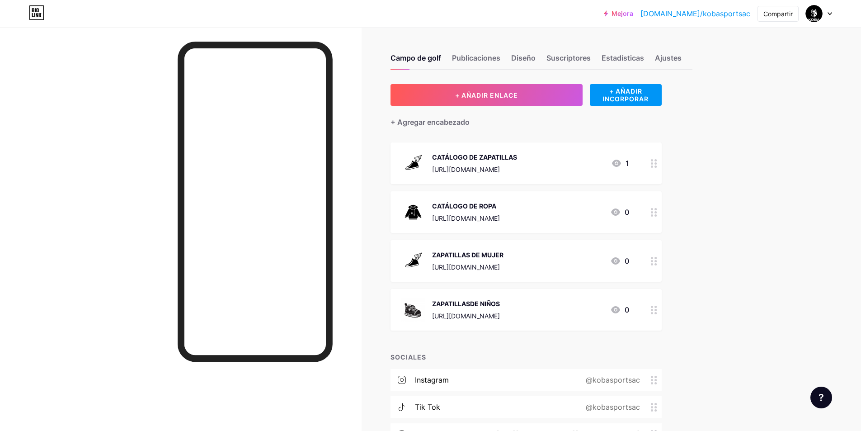
click at [652, 218] on div at bounding box center [653, 212] width 15 height 42
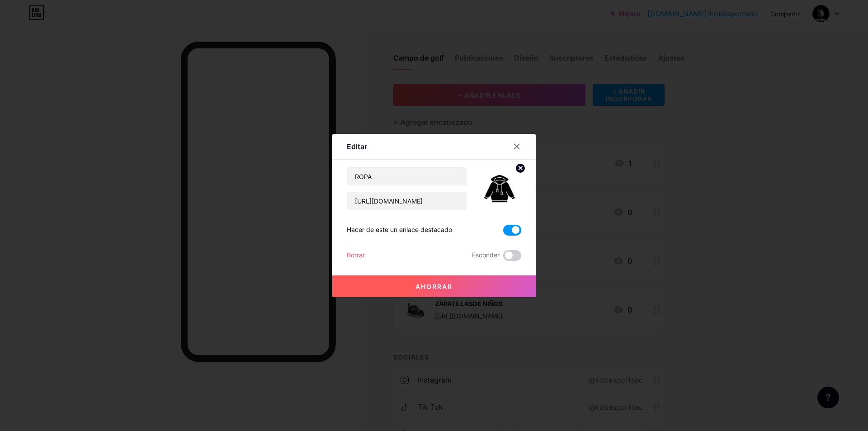
click at [516, 230] on span at bounding box center [512, 230] width 18 height 11
click at [503, 232] on input "checkbox" at bounding box center [503, 232] width 0 height 0
click at [469, 288] on button "Ahorrar" at bounding box center [433, 286] width 203 height 22
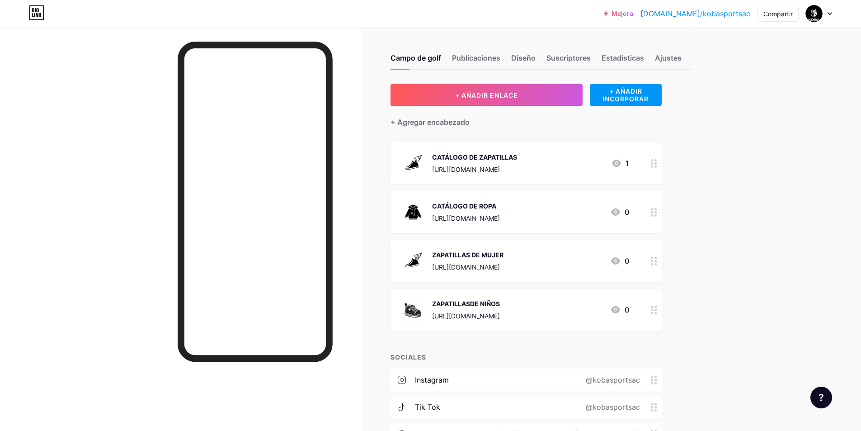
scroll to position [86, 0]
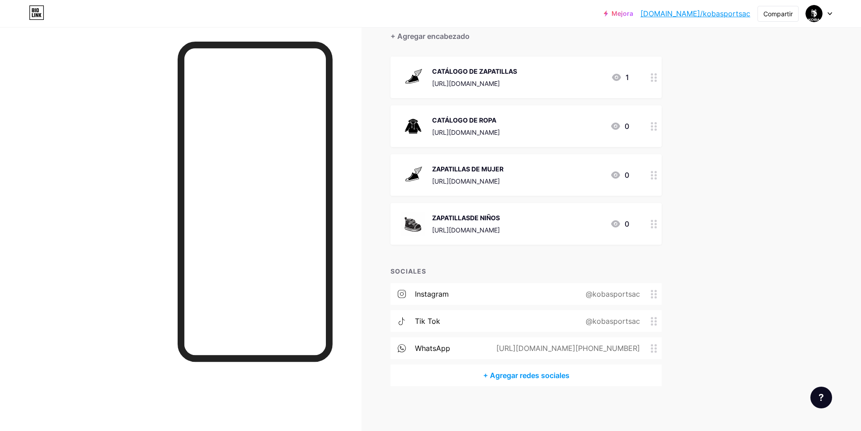
drag, startPoint x: 583, startPoint y: 127, endPoint x: 760, endPoint y: 162, distance: 180.6
click at [760, 162] on div "Mejora bio.link/kobasp... bio.link/kobasportsac Compartir Cambiar de cuenta KOB…" at bounding box center [430, 172] width 861 height 517
click at [755, 157] on div "Mejora bio.link/kobasp... bio.link/kobasportsac Compartir Cambiar de cuenta KOB…" at bounding box center [430, 172] width 861 height 517
click at [652, 129] on div at bounding box center [653, 126] width 15 height 42
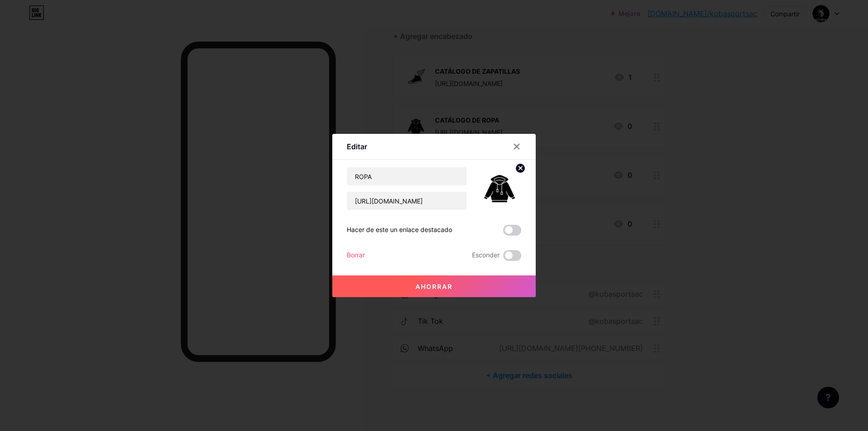
click at [353, 257] on font "Borrar" at bounding box center [356, 255] width 18 height 8
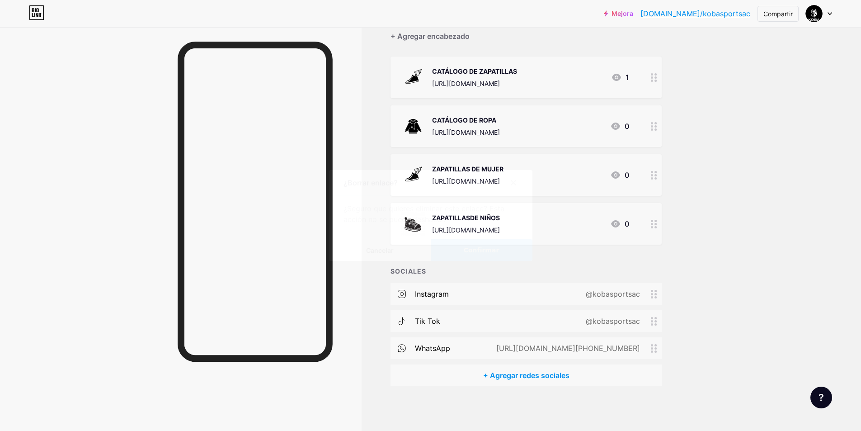
click at [473, 250] on font "Confirmar" at bounding box center [482, 249] width 36 height 7
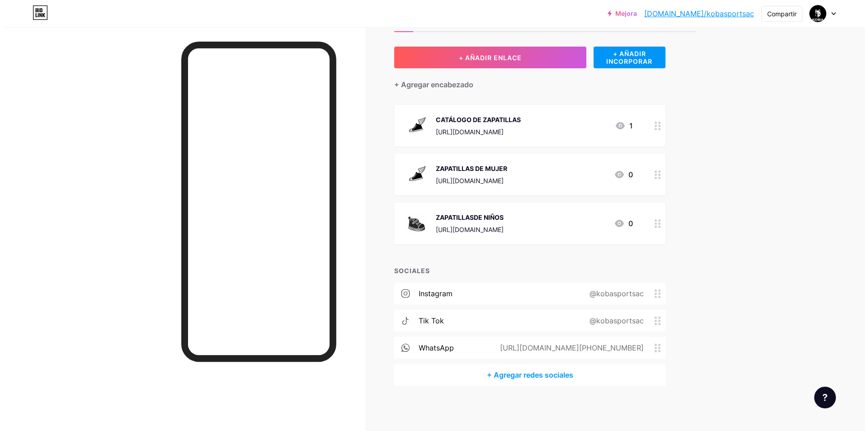
scroll to position [37, 0]
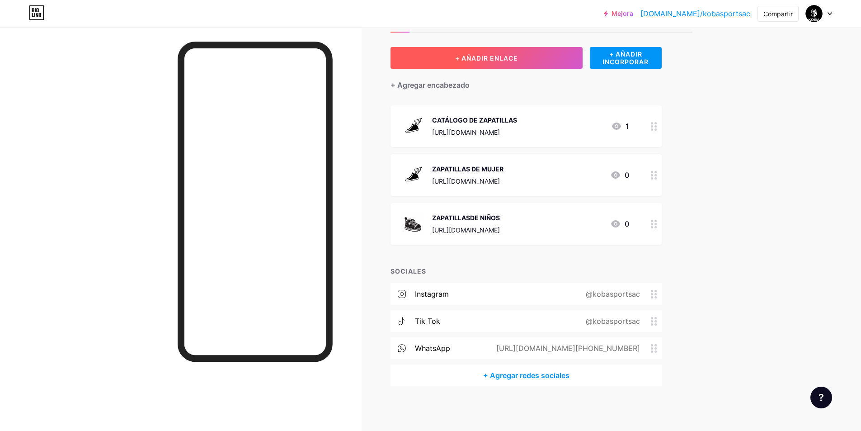
click at [536, 58] on button "+ AÑADIR ENLACE" at bounding box center [487, 58] width 192 height 22
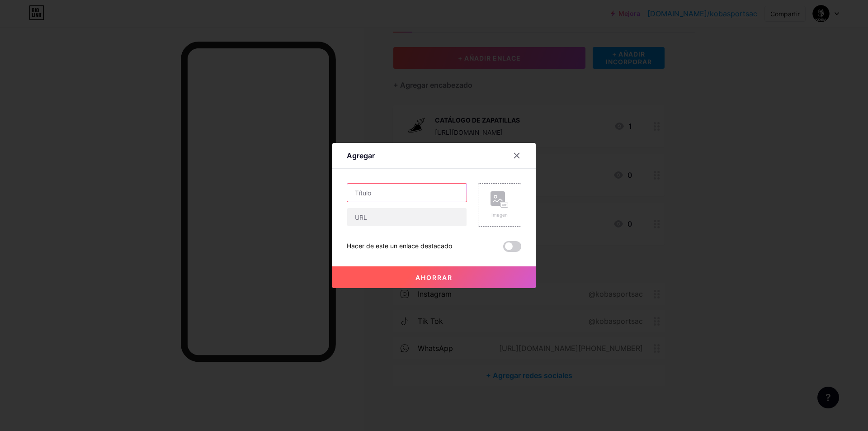
click at [426, 187] on input "text" at bounding box center [406, 193] width 119 height 18
type input "z"
type input "ZANDALIAS"
click at [499, 211] on div "Imagen" at bounding box center [499, 204] width 18 height 27
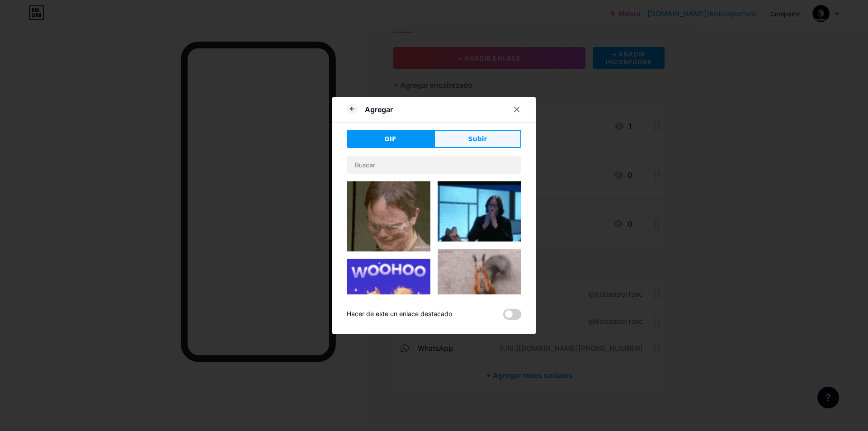
click at [474, 132] on button "Subir" at bounding box center [477, 139] width 87 height 18
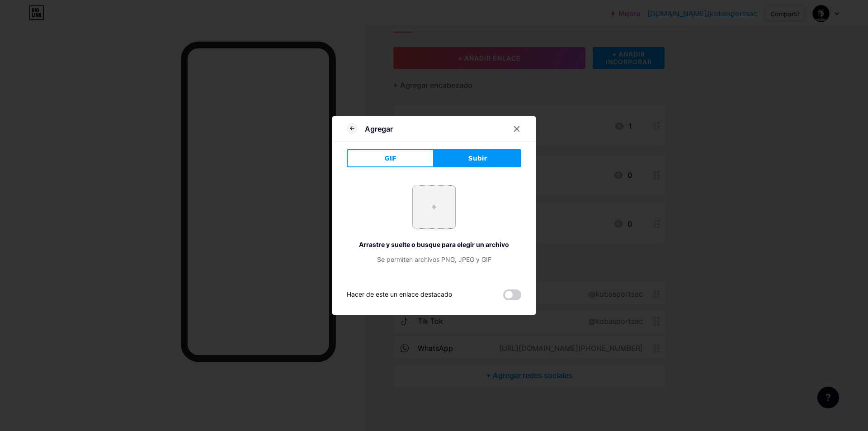
click at [437, 203] on input "file" at bounding box center [434, 207] width 42 height 42
type input "C:\fakepath\184067876-sandals-footwear-line-icon-vector-sandals-footwear-sign-i…"
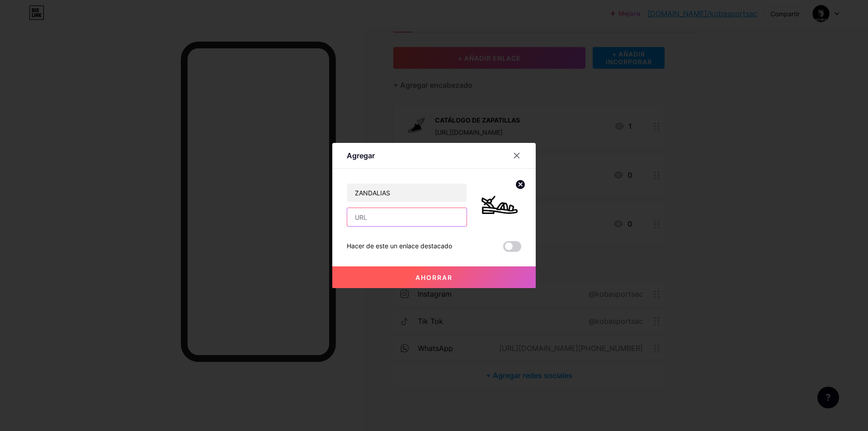
click at [395, 215] on input "text" at bounding box center [406, 217] width 119 height 18
paste input "https://docs.google.com/presentation/d/1pJAKejWA3TOBRyHxa3IC8OWTylChKqXTo8bxFII…"
type input "https://docs.google.com/presentation/d/1pJAKejWA3TOBRyHxa3IC8OWTylChKqXTo8bxFII…"
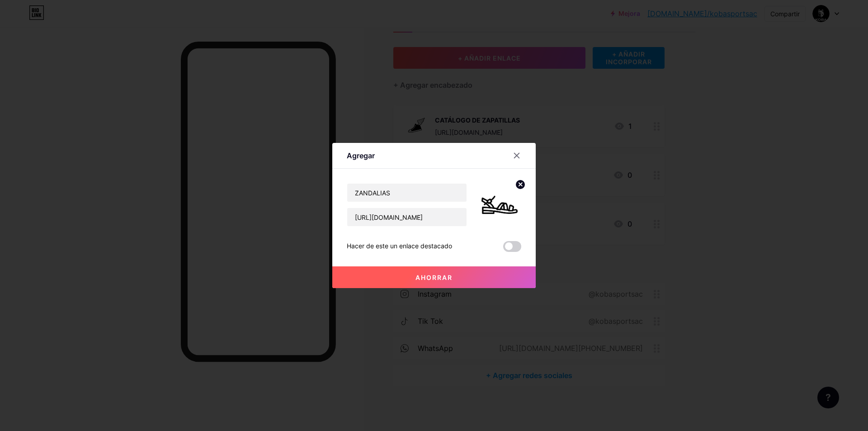
click at [408, 280] on button "Ahorrar" at bounding box center [433, 277] width 203 height 22
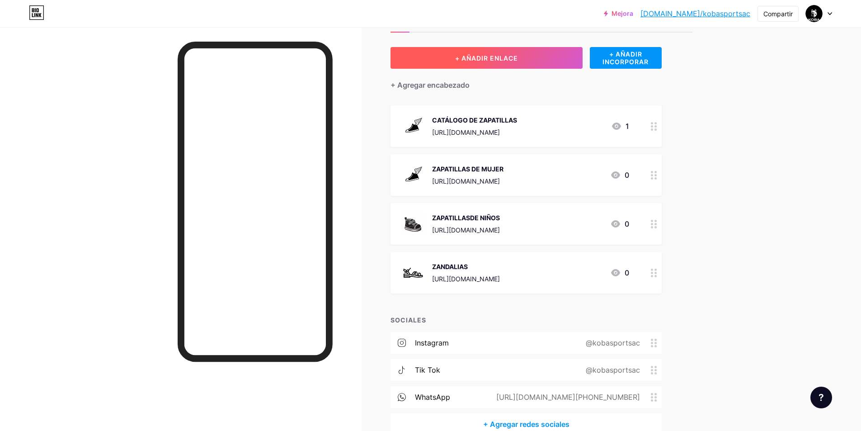
click at [522, 57] on button "+ AÑADIR ENLACE" at bounding box center [487, 58] width 192 height 22
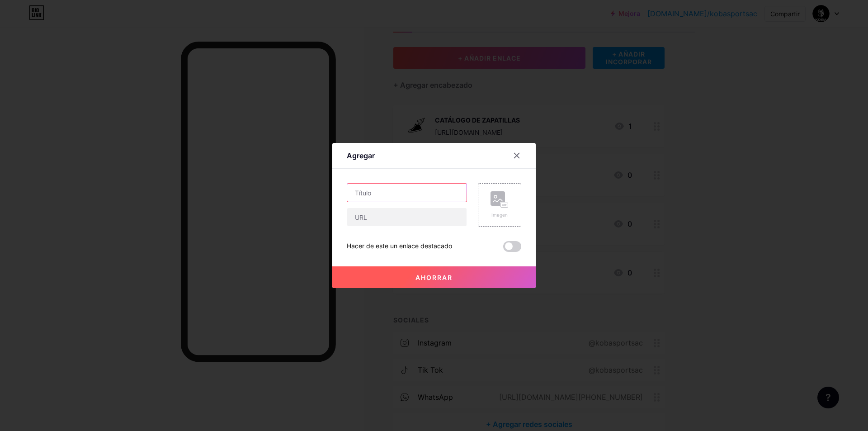
click at [395, 199] on input "text" at bounding box center [406, 193] width 119 height 18
type input "ROPA"
click at [398, 217] on input "text" at bounding box center [406, 217] width 119 height 18
paste input "https://docs.google.com/presentation/d/1FlJ90z6XTqsmI8ZvEYEwcNPBy8nhkSzGEhYIBvs…"
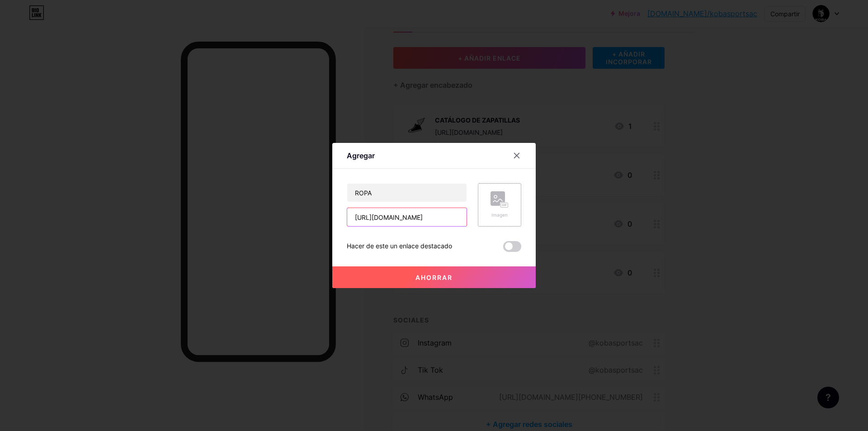
type input "https://docs.google.com/presentation/d/1FlJ90z6XTqsmI8ZvEYEwcNPBy8nhkSzGEhYIBvs…"
click at [497, 197] on rect at bounding box center [497, 198] width 14 height 14
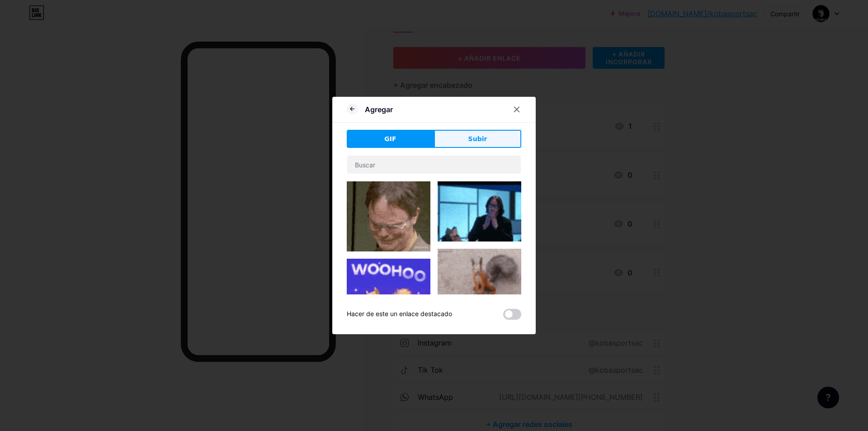
click at [485, 145] on button "Subir" at bounding box center [477, 139] width 87 height 18
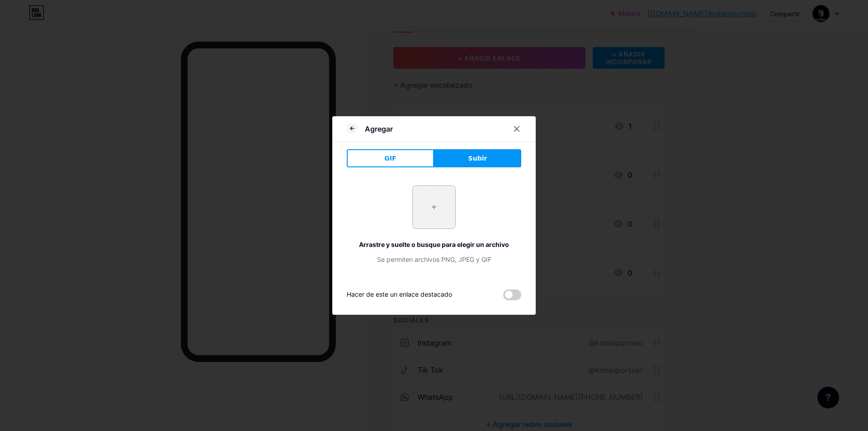
click at [445, 201] on input "file" at bounding box center [434, 207] width 42 height 42
type input "C:\fakepath\depositphotos_476957944-stock-illustration-home-outfit-hoodie-black…"
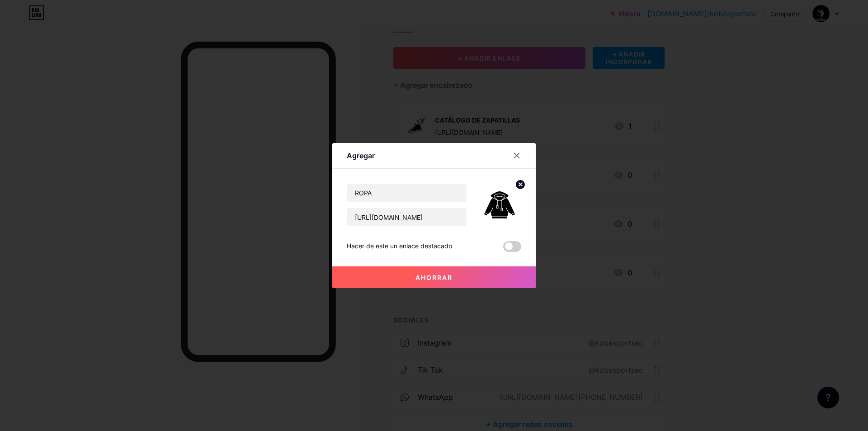
click at [465, 282] on button "Ahorrar" at bounding box center [433, 277] width 203 height 22
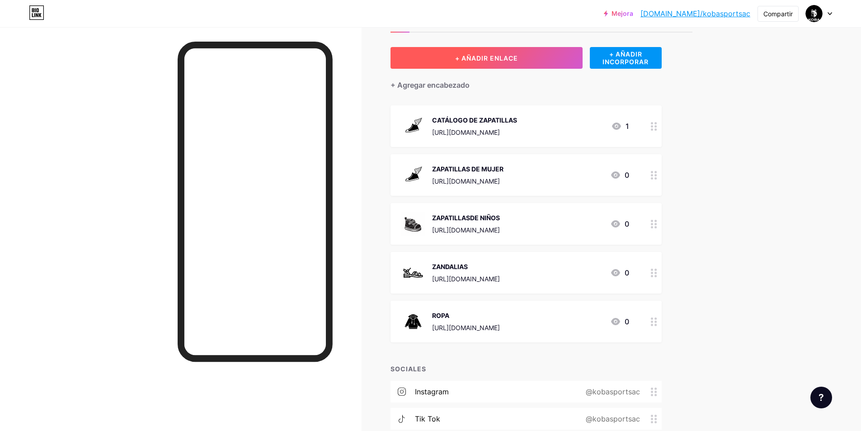
click at [515, 57] on font "+ AÑADIR ENLACE" at bounding box center [486, 58] width 63 height 8
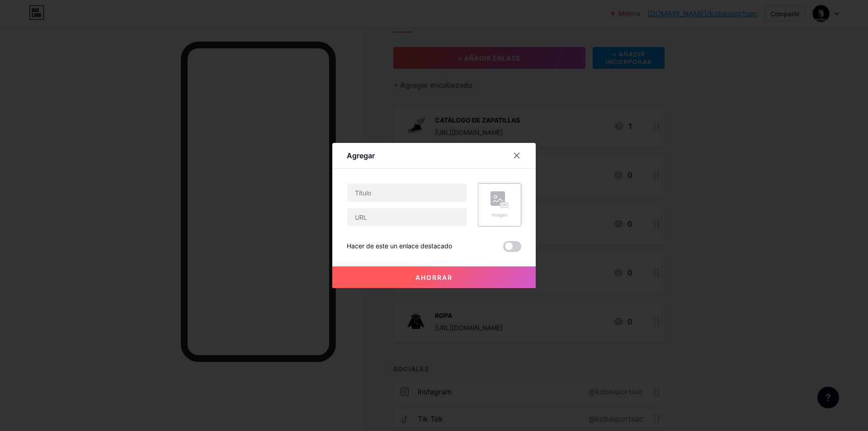
click at [514, 205] on div "Imagen" at bounding box center [499, 204] width 43 height 43
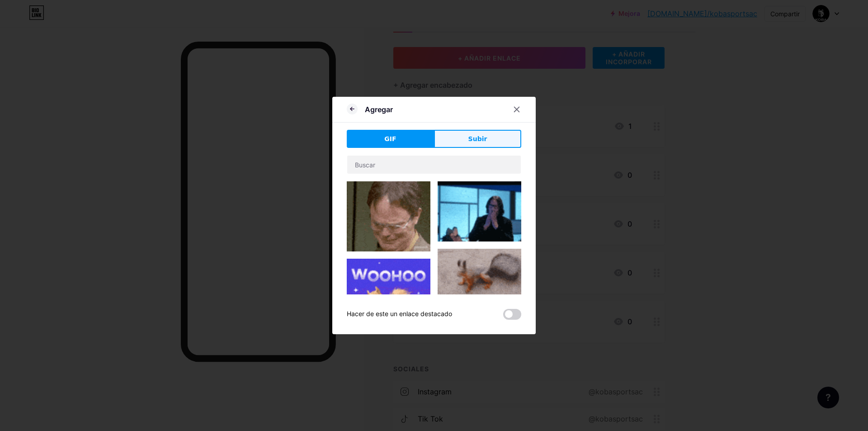
click at [472, 136] on font "Subir" at bounding box center [477, 138] width 19 height 7
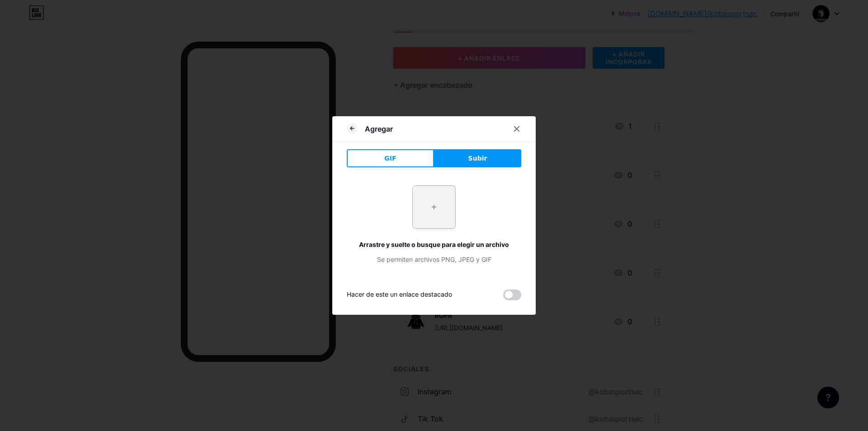
click at [424, 204] on input "file" at bounding box center [434, 207] width 42 height 42
type input "C:\fakepath\f1d993810ddca4c8150397917b7b5be3.jpg"
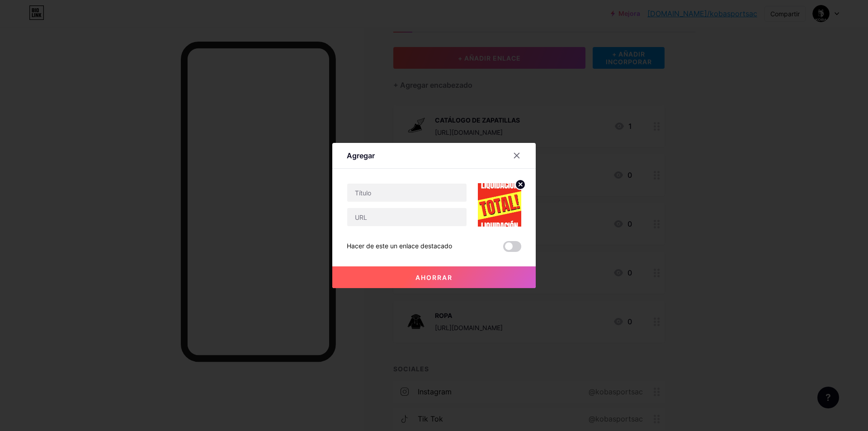
click at [519, 184] on circle at bounding box center [520, 184] width 10 height 10
click at [504, 199] on rect at bounding box center [497, 198] width 14 height 14
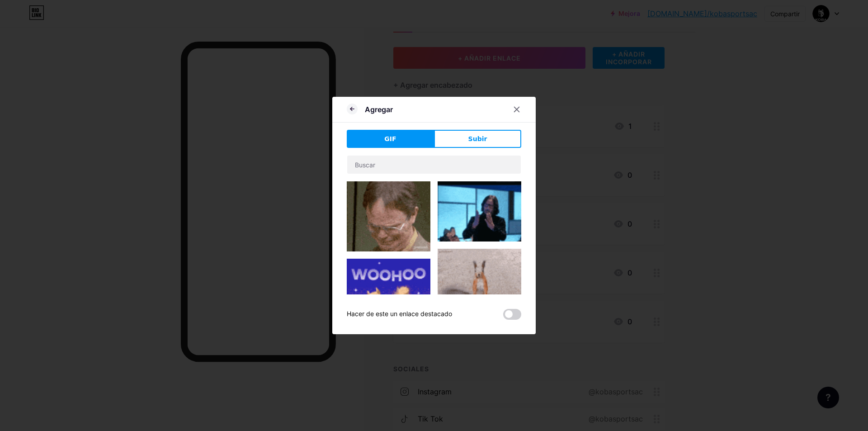
drag, startPoint x: 487, startPoint y: 139, endPoint x: 483, endPoint y: 145, distance: 6.8
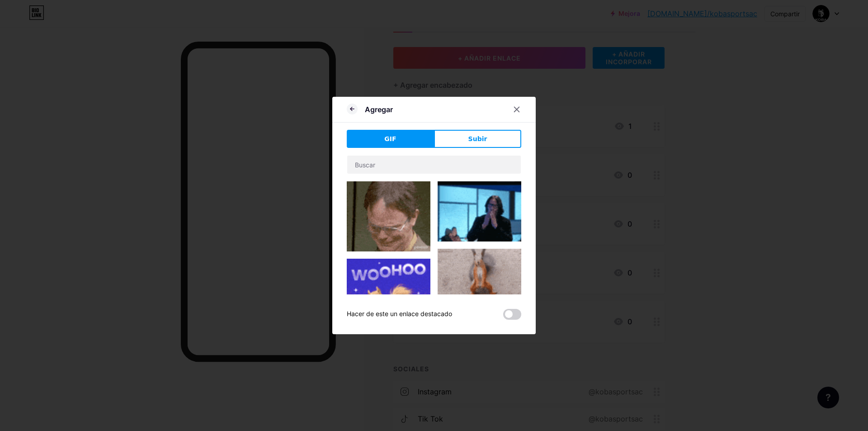
click at [487, 139] on button "Subir" at bounding box center [477, 139] width 87 height 18
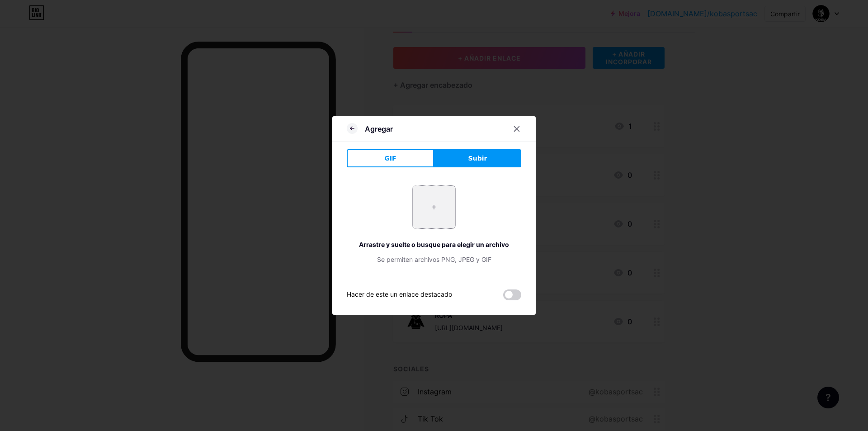
click at [441, 198] on input "file" at bounding box center [434, 207] width 42 height 42
type input "C:\fakepath\3010140_Retif_PH_01.webp"
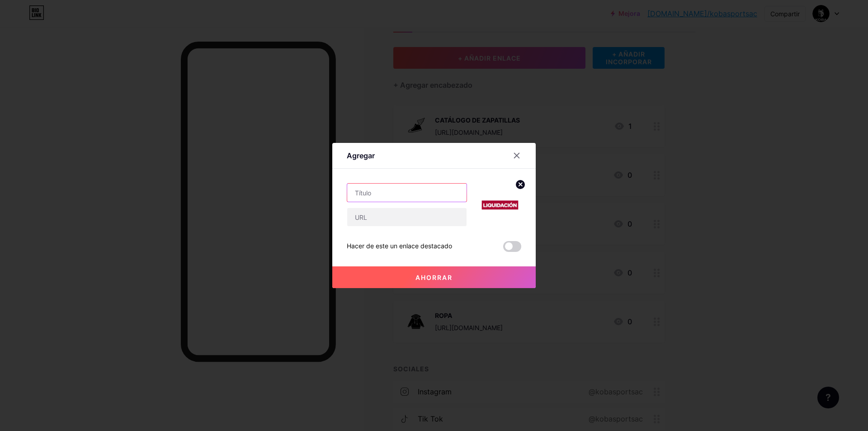
click at [375, 193] on input "text" at bounding box center [406, 193] width 119 height 18
type input "L"
type input "U"
type input "LIQUIDACION"
click at [409, 220] on input "text" at bounding box center [406, 217] width 119 height 18
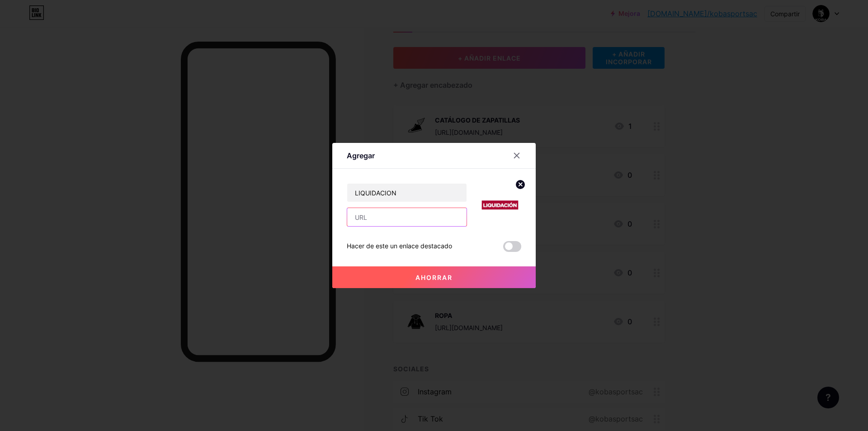
paste input "https://docs.google.com/presentation/d/1-L-U8HVOtRJKKU5ZLxK-7pkFo02ud-uLpiMKn_v…"
type input "https://docs.google.com/presentation/d/1-L-U8HVOtRJKKU5ZLxK-7pkFo02ud-uLpiMKn_v…"
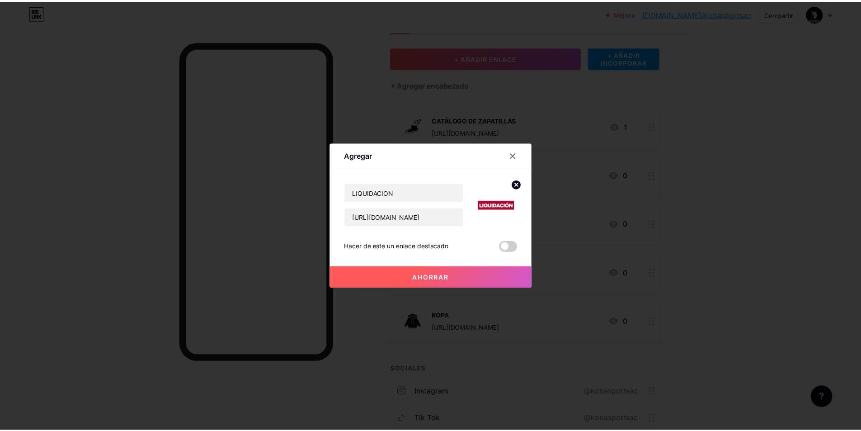
scroll to position [0, 0]
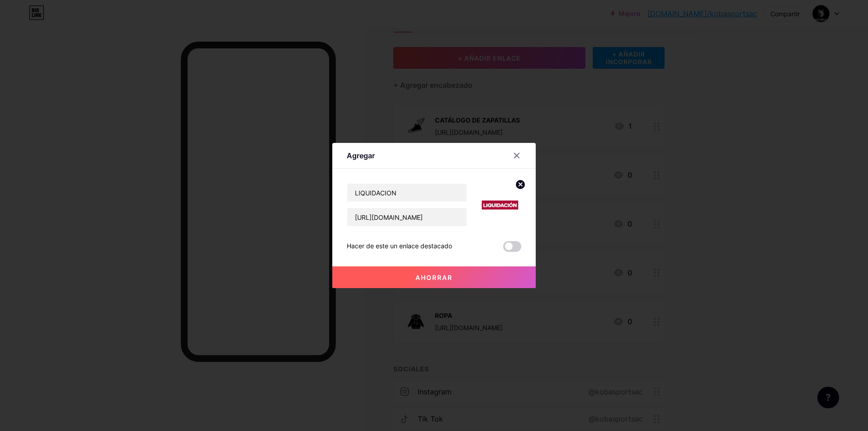
click at [453, 279] on button "Ahorrar" at bounding box center [433, 277] width 203 height 22
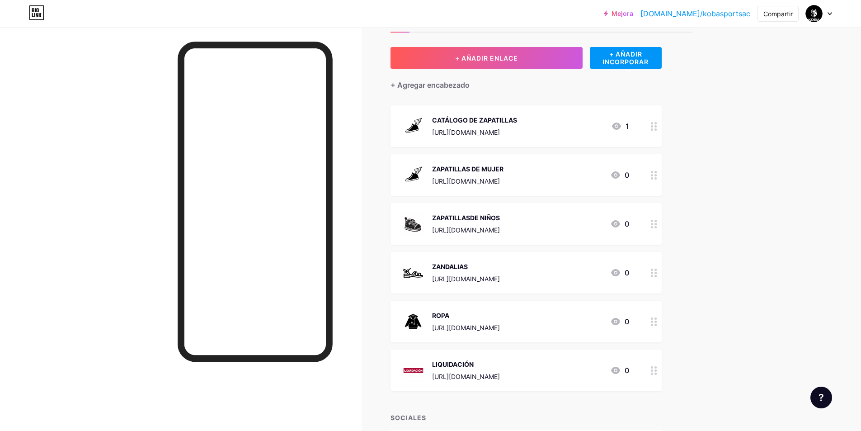
click at [485, 369] on div "LIQUIDACIÓN https://docs.google.com/presentation/d/1-L-U8HVOtRJKKU5ZLxK-7pkFo02…" at bounding box center [466, 370] width 68 height 24
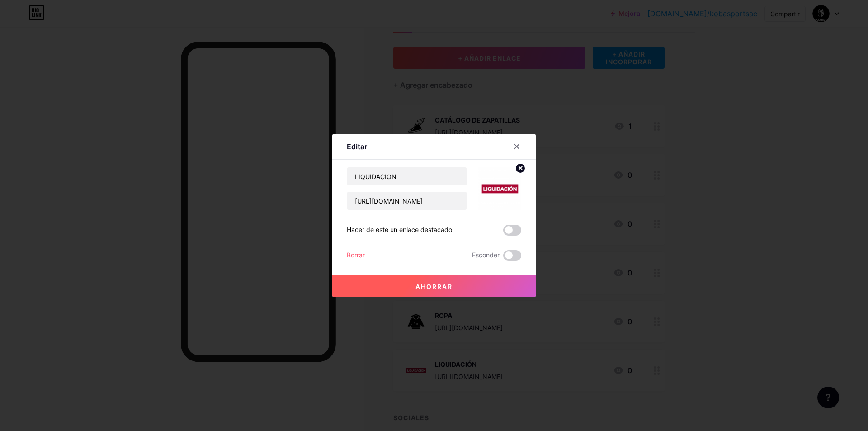
click at [516, 171] on icon at bounding box center [520, 168] width 11 height 11
click at [503, 190] on rect at bounding box center [504, 189] width 7 height 5
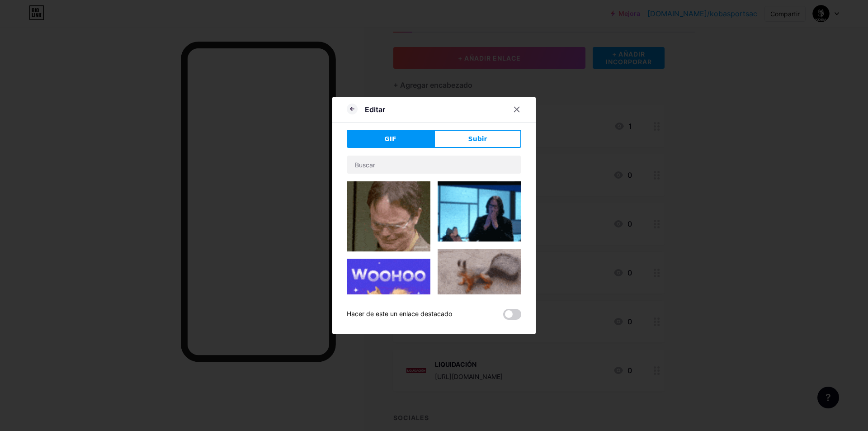
drag, startPoint x: 466, startPoint y: 131, endPoint x: 462, endPoint y: 143, distance: 12.3
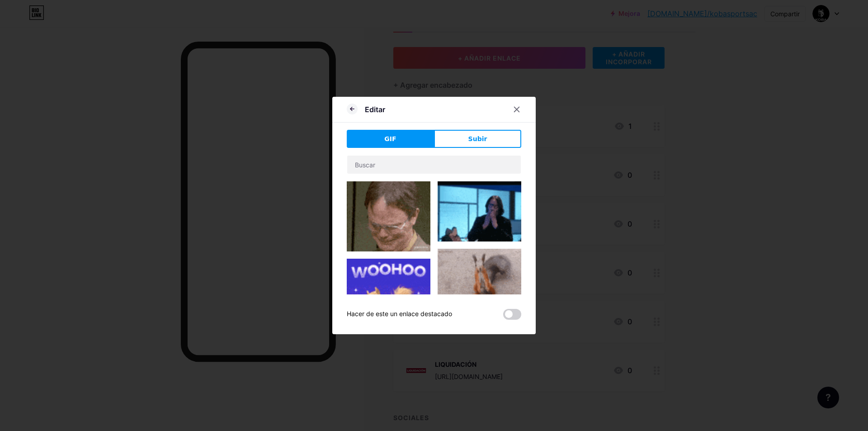
click at [465, 132] on button "Subir" at bounding box center [477, 139] width 87 height 18
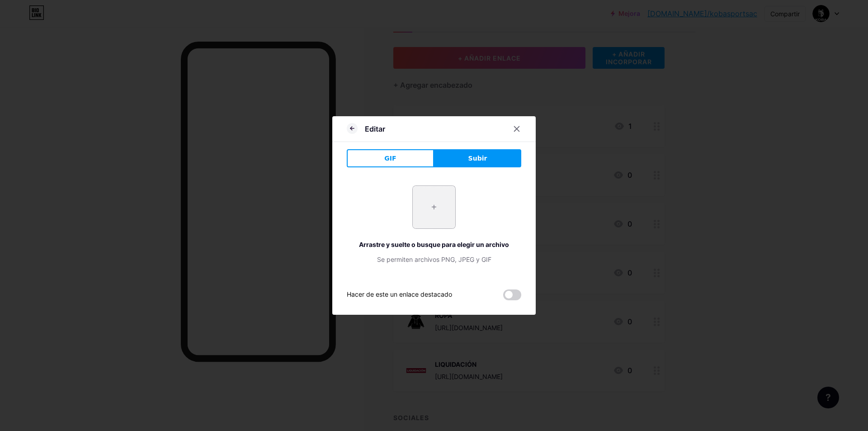
click at [440, 203] on input "file" at bounding box center [434, 207] width 42 height 42
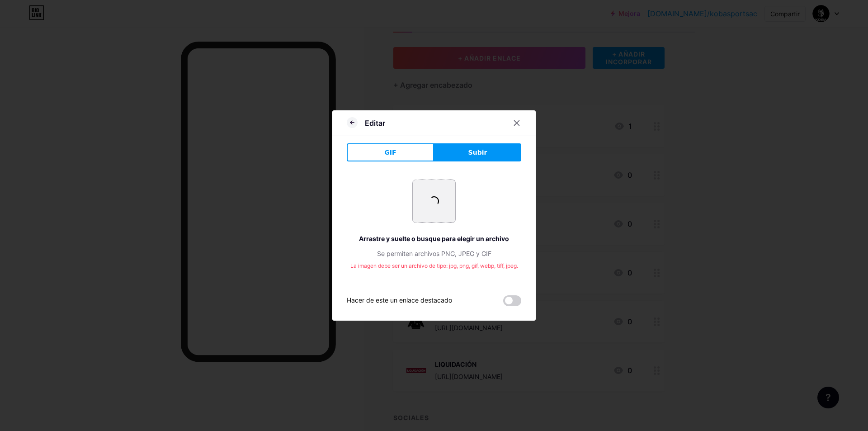
click at [444, 211] on input "file" at bounding box center [434, 201] width 42 height 42
click at [439, 202] on input "file" at bounding box center [434, 201] width 42 height 42
type input "C:\fakepath\salida_1253441-92.jpg"
click at [437, 202] on span at bounding box center [434, 201] width 10 height 10
click at [451, 238] on font "Arrastre y suelte o busque para elegir un archivo" at bounding box center [434, 239] width 150 height 8
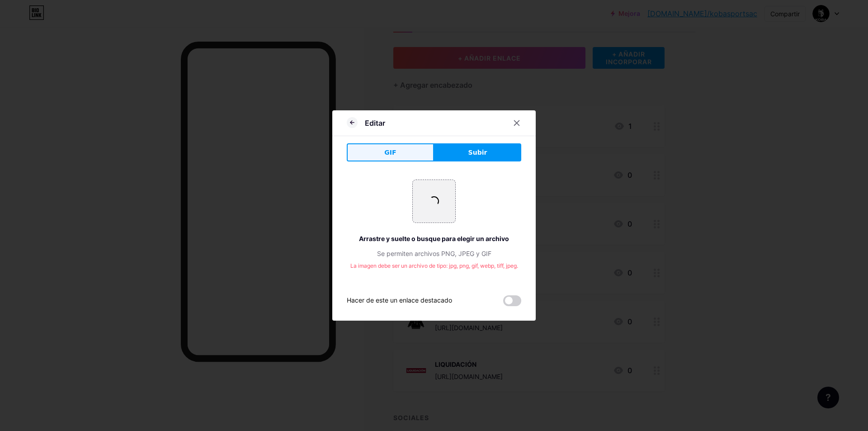
click at [407, 148] on button "GIF" at bounding box center [390, 152] width 87 height 18
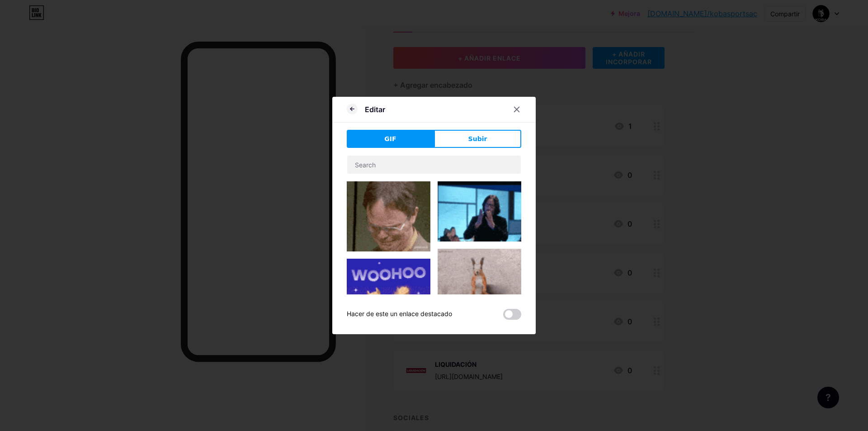
click at [492, 140] on button "Subir" at bounding box center [477, 139] width 87 height 18
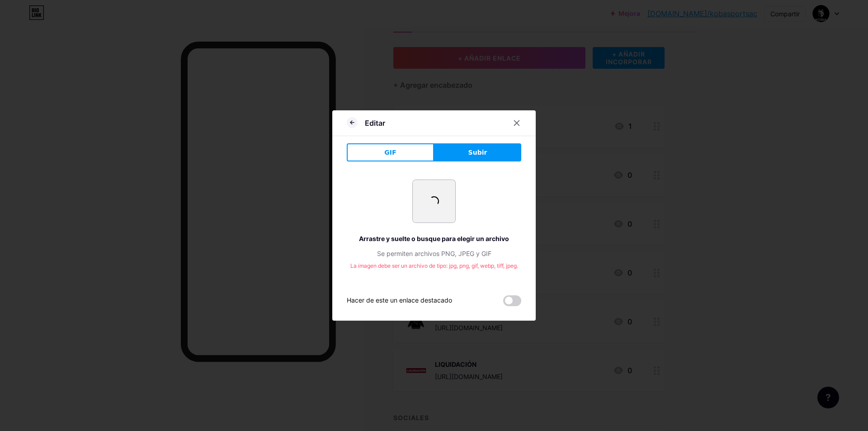
click at [446, 221] on input "file" at bounding box center [434, 201] width 42 height 42
type input "C:\fakepath\outlet_1253441-95.jpg"
click at [522, 123] on div at bounding box center [516, 123] width 16 height 16
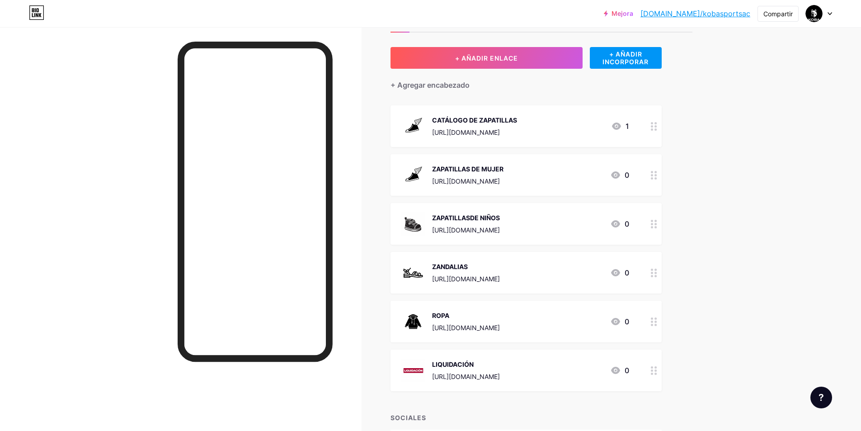
scroll to position [184, 0]
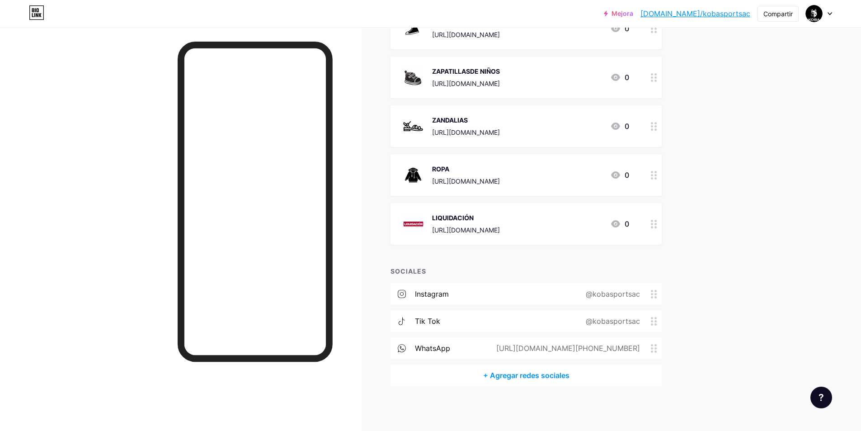
click at [500, 224] on div "LIQUIDACIÓN https://docs.google.com/presentation/d/1-L-U8HVOtRJKKU5ZLxK-7pkFo02…" at bounding box center [466, 224] width 68 height 24
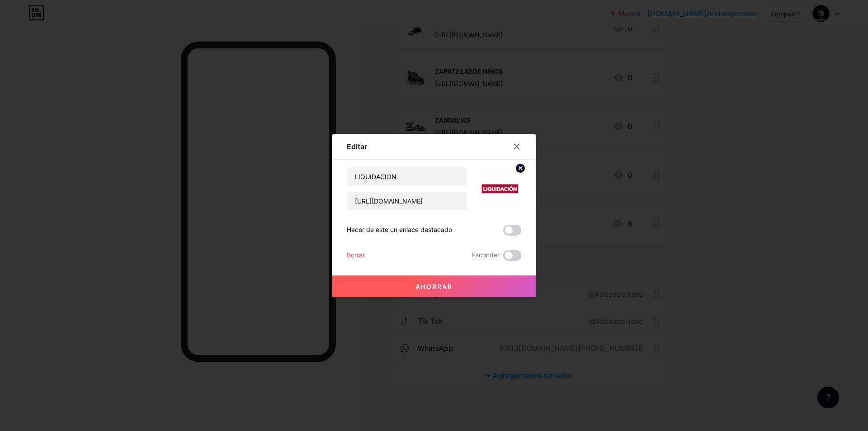
click at [522, 166] on circle at bounding box center [520, 168] width 10 height 10
click at [501, 190] on rect at bounding box center [504, 189] width 7 height 5
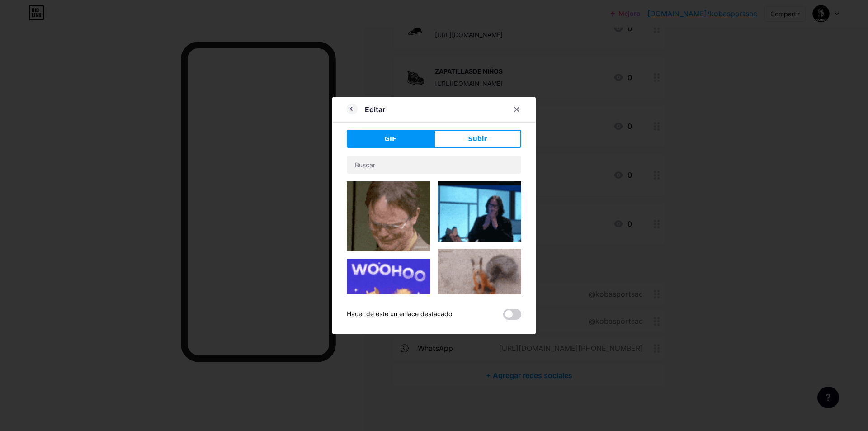
drag, startPoint x: 452, startPoint y: 138, endPoint x: 448, endPoint y: 147, distance: 9.9
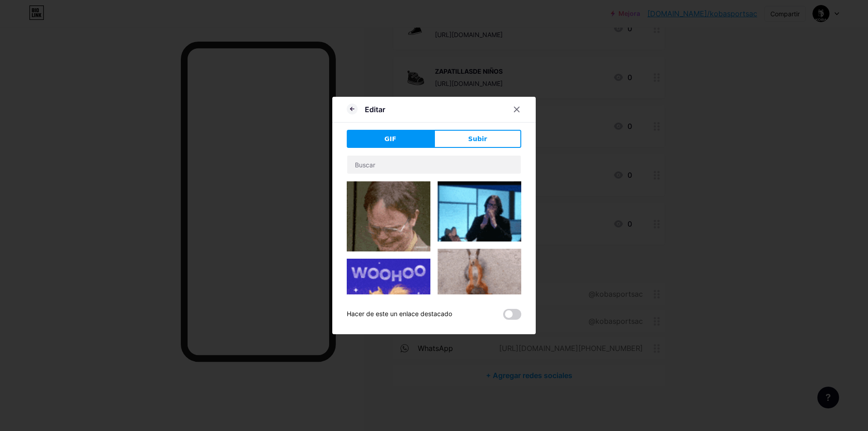
click at [452, 137] on button "Subir" at bounding box center [477, 139] width 87 height 18
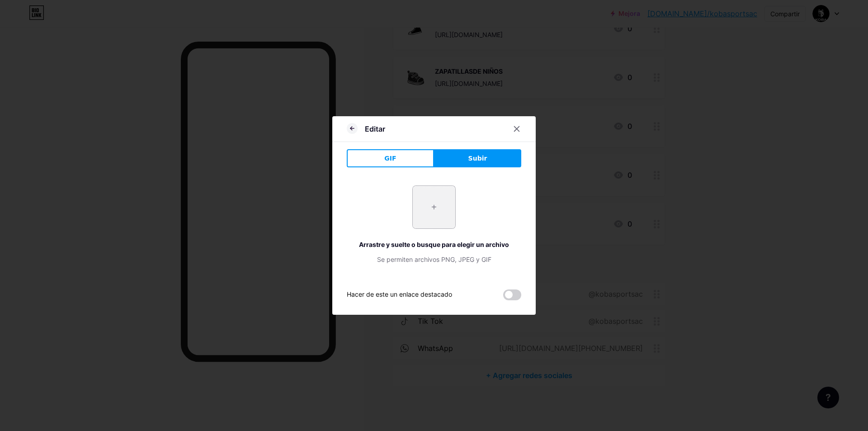
click at [415, 214] on input "file" at bounding box center [434, 207] width 42 height 42
type input "C:\fakepath\outlet_1253441-95.jpg"
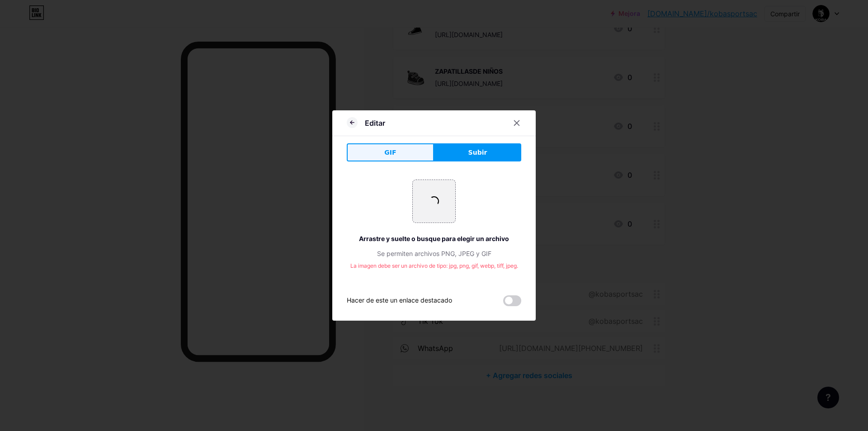
click at [420, 158] on button "GIF" at bounding box center [390, 152] width 87 height 18
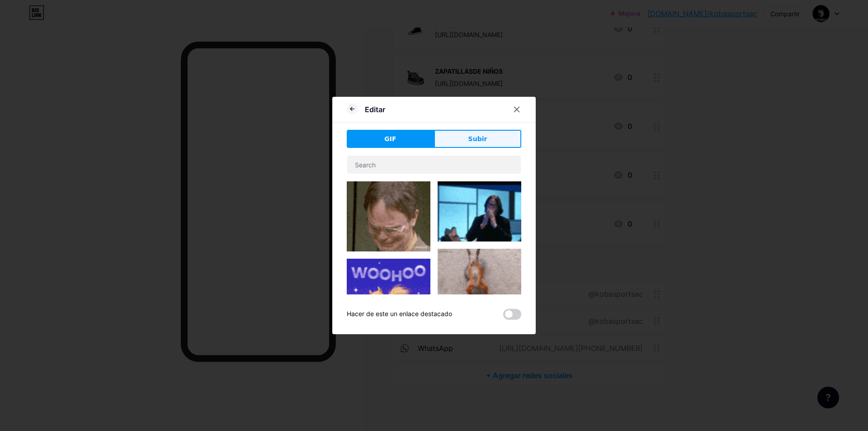
click at [460, 139] on button "Subir" at bounding box center [477, 139] width 87 height 18
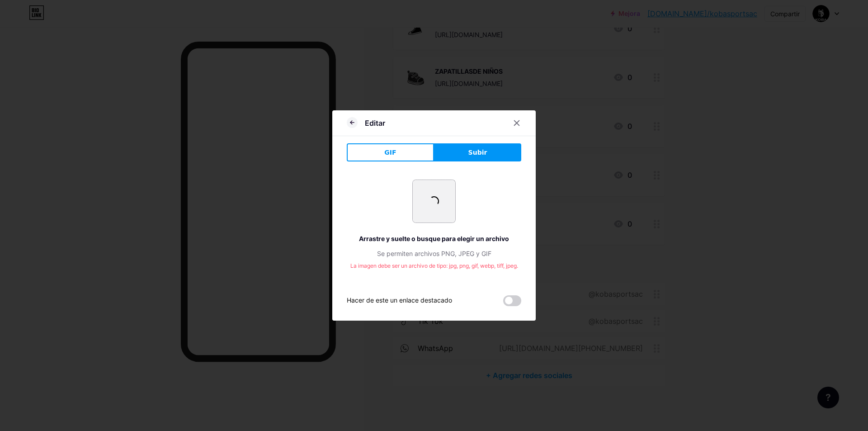
click at [446, 207] on input "file" at bounding box center [434, 201] width 42 height 42
type input "C:\fakepath\1057476.png"
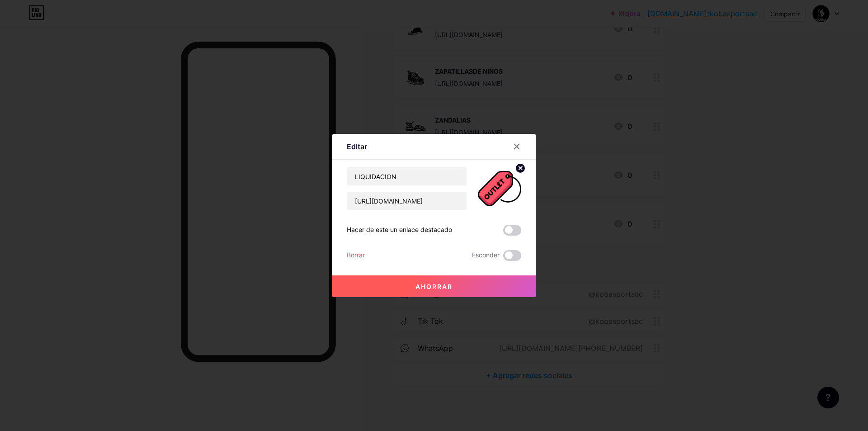
click at [494, 282] on button "Ahorrar" at bounding box center [433, 286] width 203 height 22
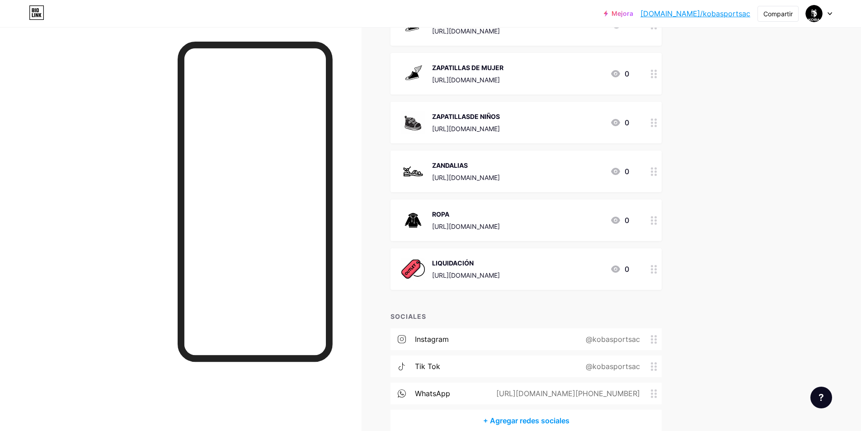
scroll to position [0, 0]
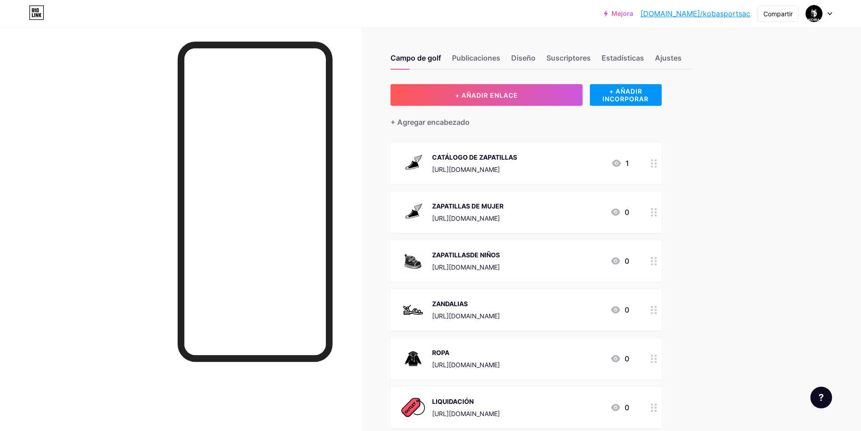
click at [544, 53] on div "Campo de golf Publicaciones Diseño Suscriptores Estadísticas Ajustes" at bounding box center [542, 54] width 302 height 32
click at [536, 56] on font "Diseño" at bounding box center [523, 57] width 24 height 9
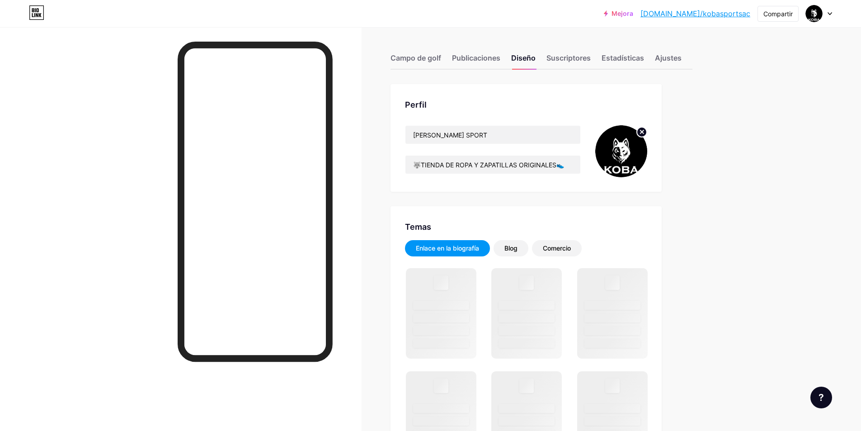
scroll to position [45, 0]
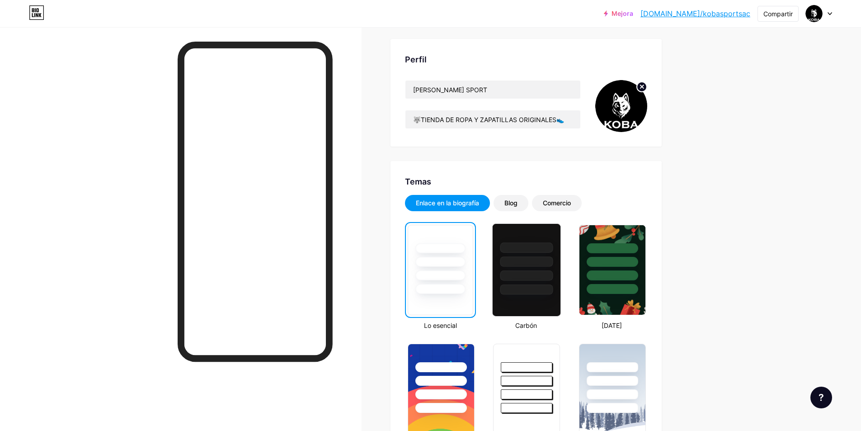
click at [532, 256] on div at bounding box center [526, 261] width 53 height 10
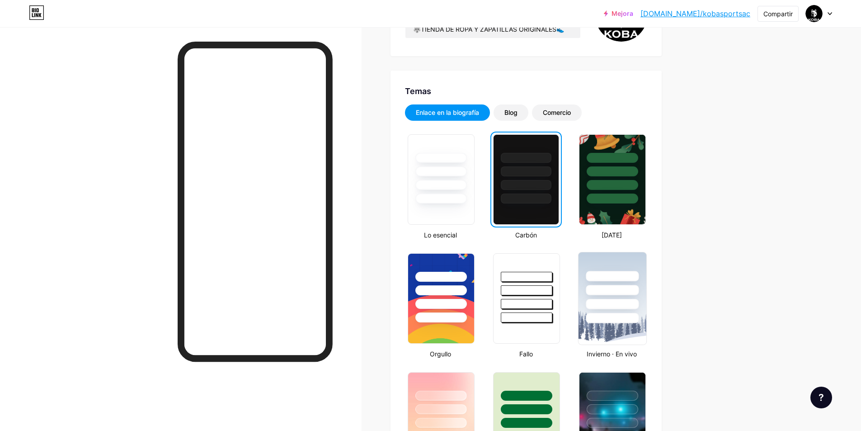
scroll to position [226, 0]
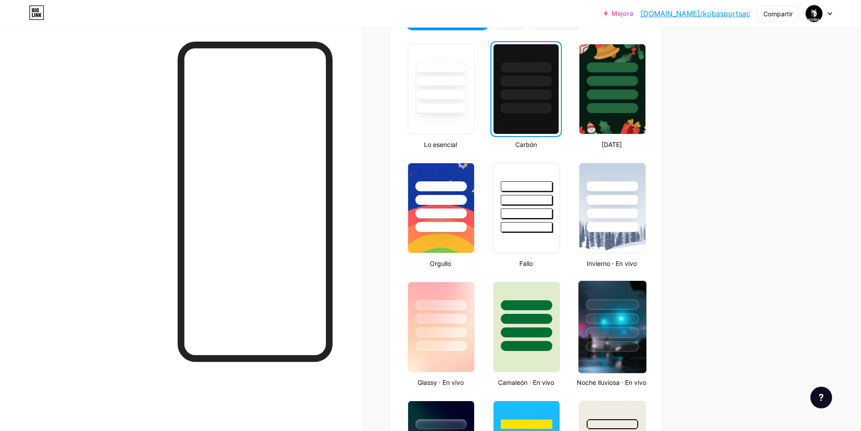
click at [601, 305] on div at bounding box center [612, 304] width 53 height 10
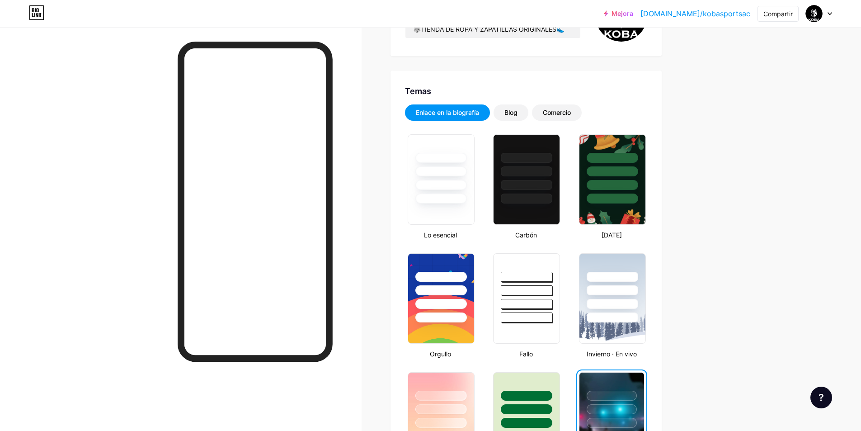
scroll to position [271, 0]
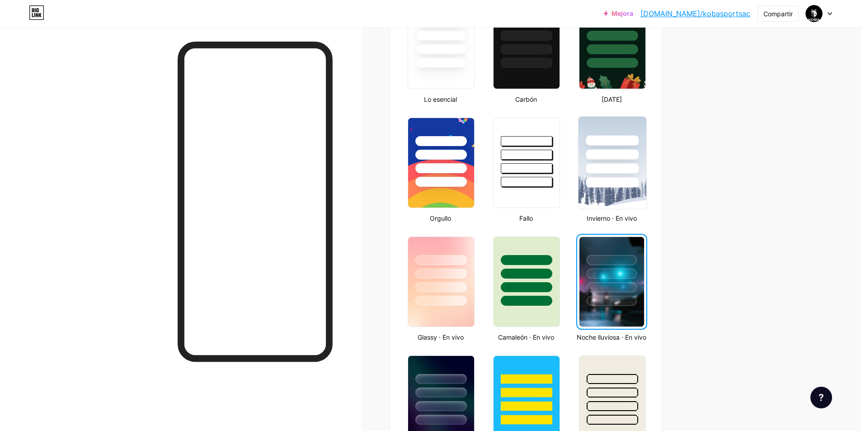
click at [598, 196] on img at bounding box center [613, 163] width 68 height 92
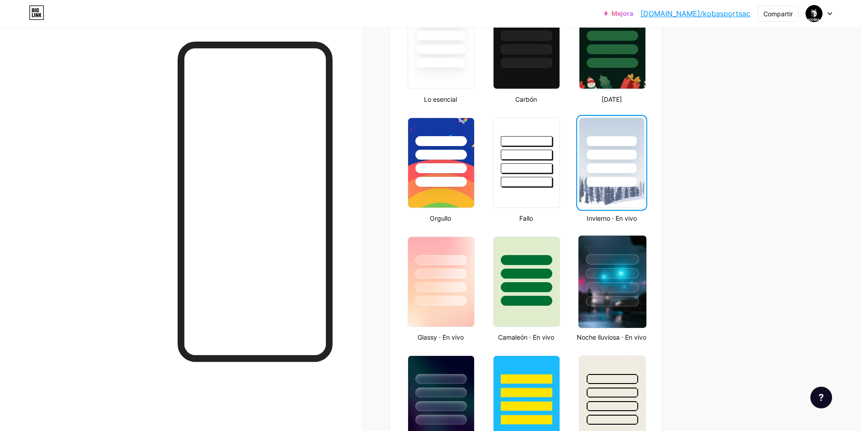
click at [611, 292] on div at bounding box center [613, 270] width 68 height 71
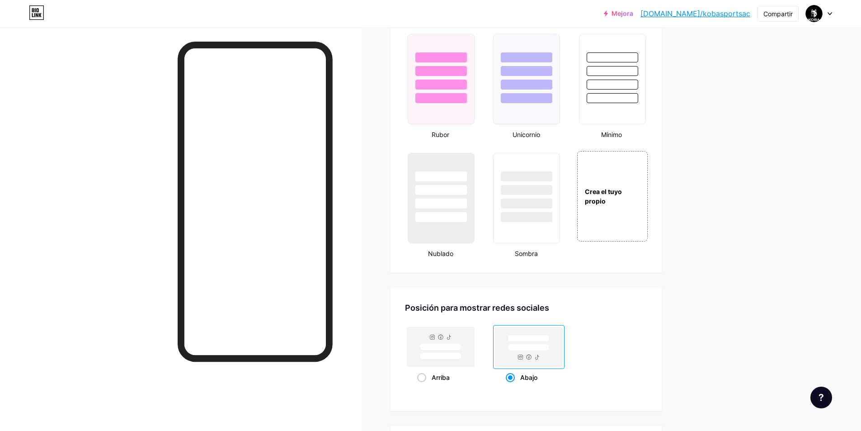
scroll to position [1116, 0]
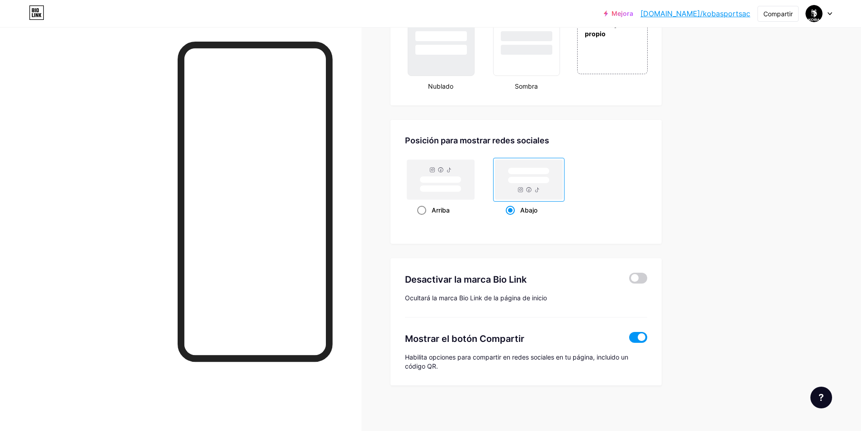
click at [454, 178] on rect at bounding box center [441, 179] width 42 height 7
click at [423, 218] on input "Arriba" at bounding box center [420, 221] width 6 height 6
radio input "true"
click at [519, 185] on rect at bounding box center [528, 180] width 67 height 40
click at [512, 218] on input "Abajo" at bounding box center [509, 221] width 6 height 6
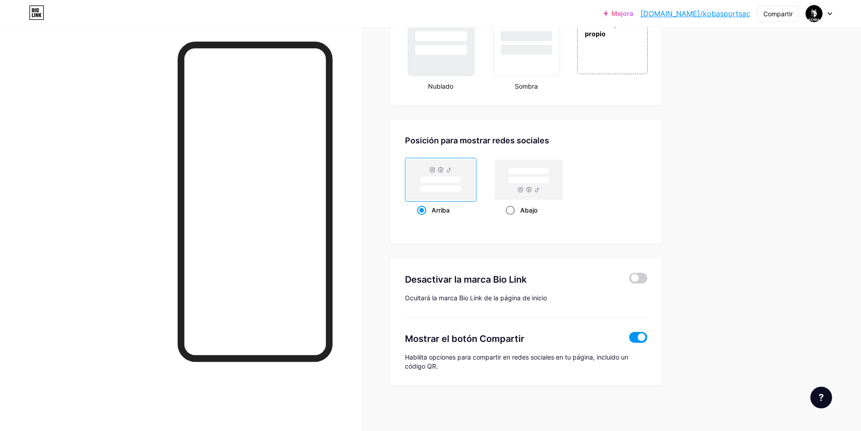
radio input "true"
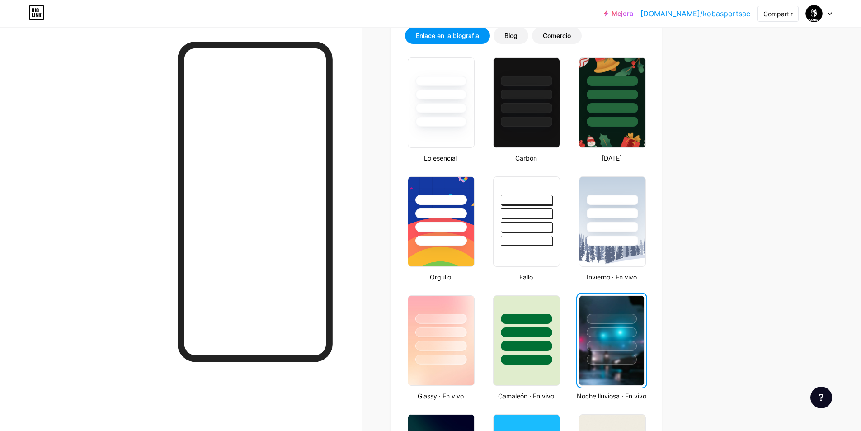
scroll to position [0, 0]
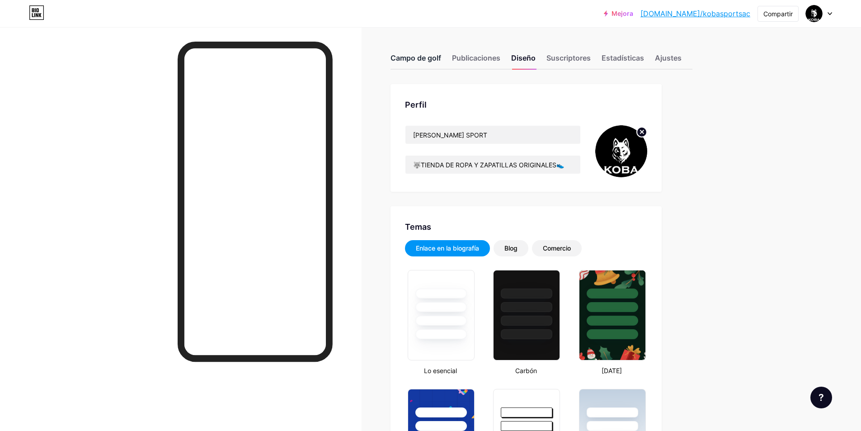
click at [438, 58] on font "Campo de golf" at bounding box center [416, 57] width 51 height 9
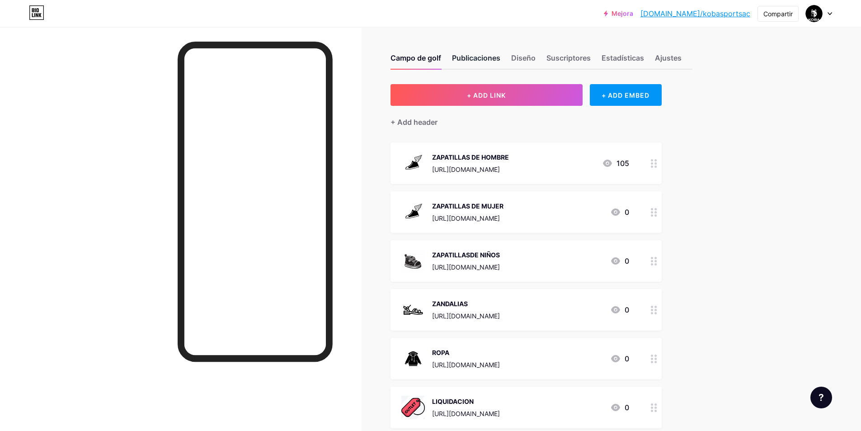
click at [475, 62] on font "Publicaciones" at bounding box center [476, 57] width 48 height 9
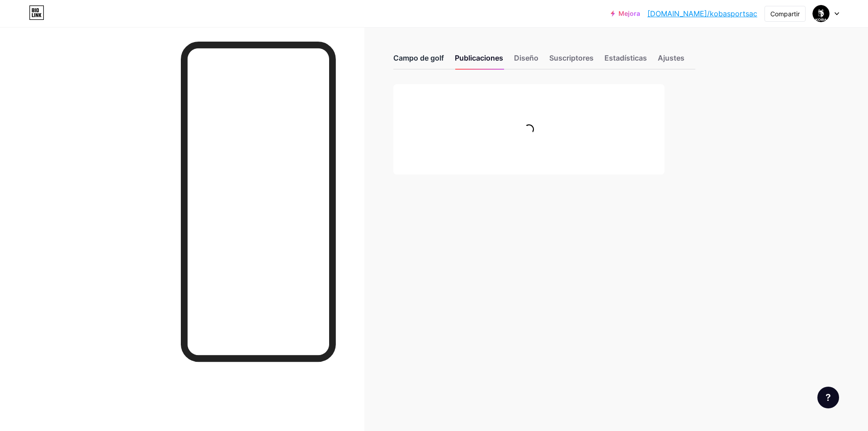
click at [409, 56] on font "Campo de golf" at bounding box center [418, 57] width 51 height 9
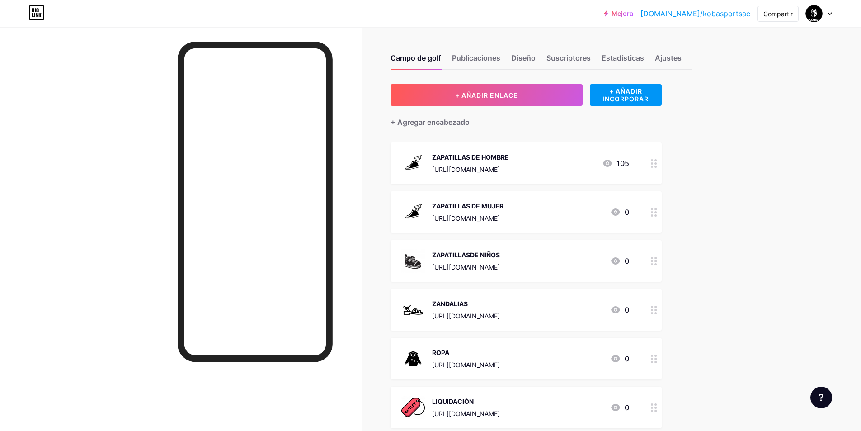
click at [500, 254] on font "ZAPATILLASDE NIÑOS" at bounding box center [466, 255] width 68 height 8
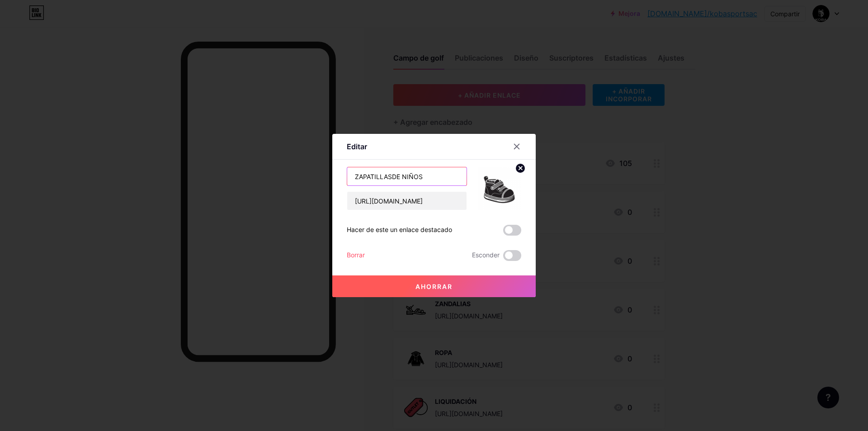
click at [390, 178] on input "ZAPATILLASDE NIÑOS" at bounding box center [406, 176] width 119 height 18
click at [392, 180] on input "ZAPATILLASDE NIÑOS" at bounding box center [406, 176] width 119 height 18
type input "ZAPATILLAS DE NIÑOS"
click at [417, 286] on font "Ahorrar" at bounding box center [433, 286] width 37 height 8
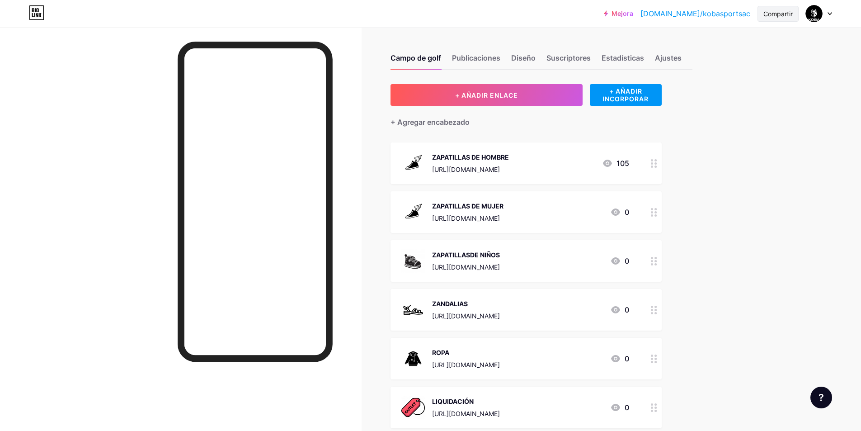
click at [771, 11] on font "Compartir" at bounding box center [777, 14] width 29 height 8
click at [712, 47] on font "Copiar enlace" at bounding box center [717, 46] width 50 height 9
copy font "r"
click at [712, 47] on font "Copiar enlace" at bounding box center [717, 46] width 50 height 9
click at [715, 55] on div "Copiar enlace" at bounding box center [731, 47] width 135 height 22
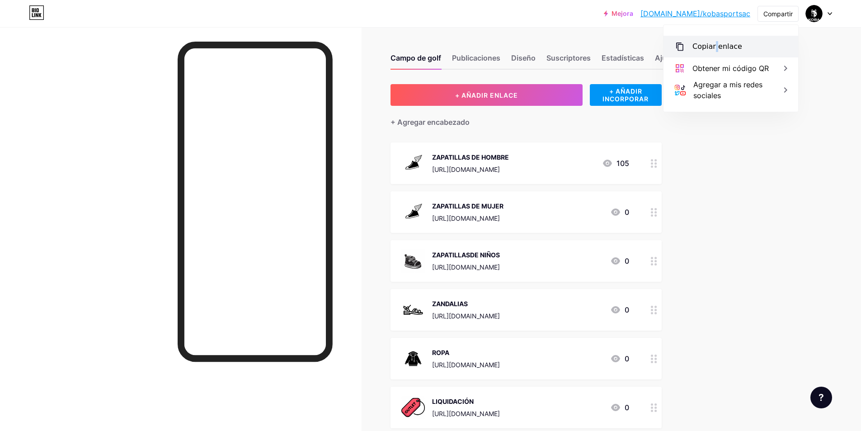
click at [715, 51] on div "Copiar enlace" at bounding box center [717, 46] width 50 height 11
copy font
click at [710, 43] on font "Copiar enlace" at bounding box center [717, 46] width 50 height 9
